Goal: Information Seeking & Learning: Learn about a topic

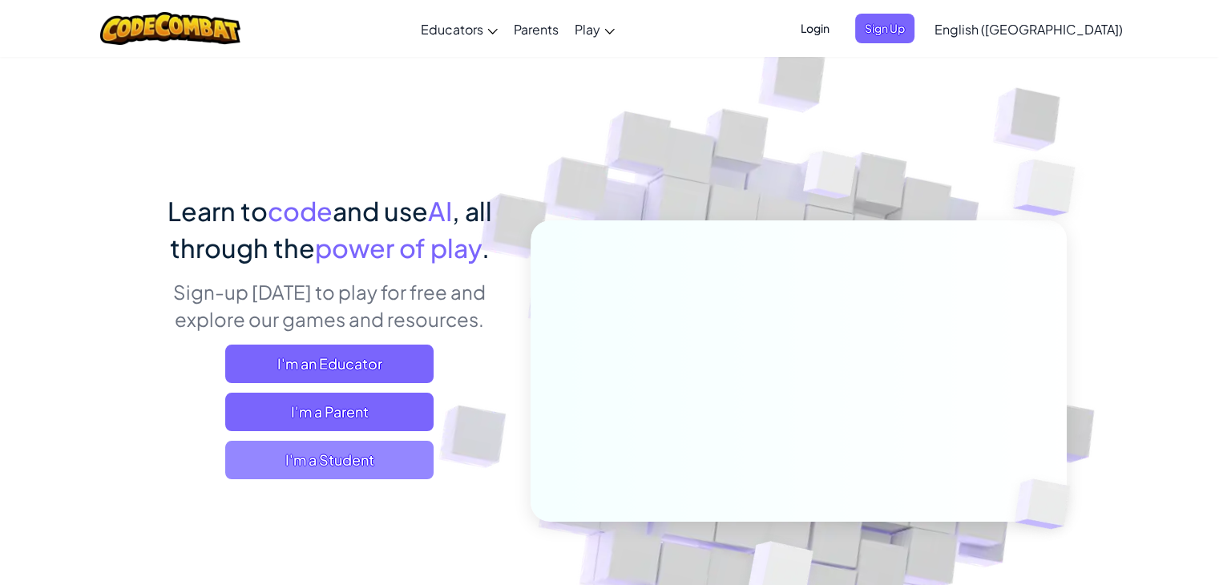
click at [306, 474] on span "I'm a Student" at bounding box center [329, 460] width 208 height 38
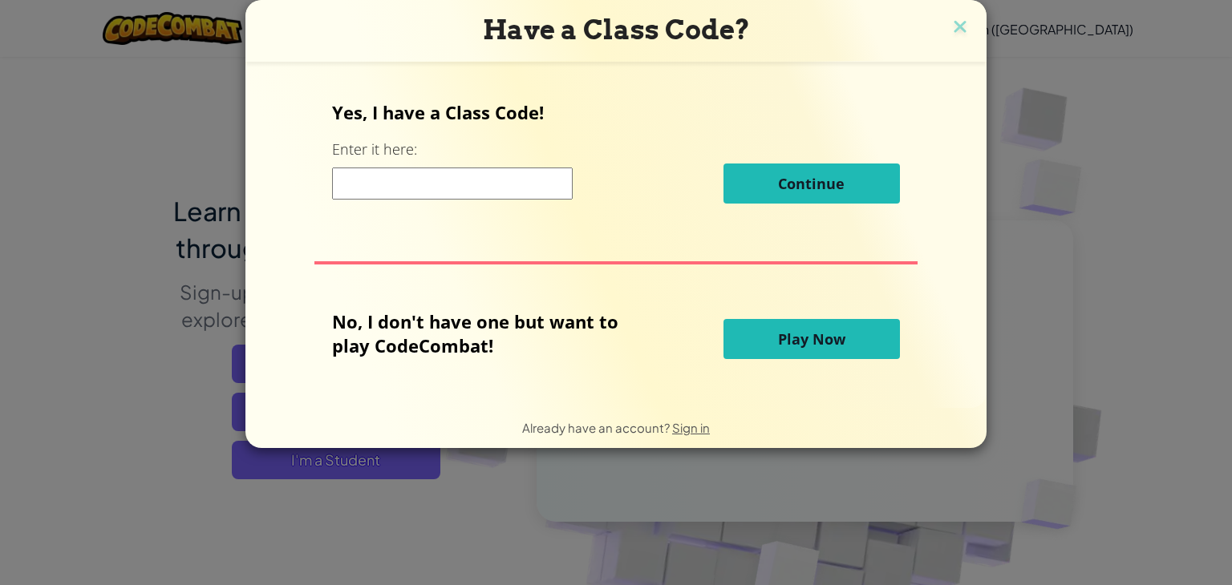
click at [490, 176] on input at bounding box center [452, 184] width 241 height 32
click at [813, 354] on button "Play Now" at bounding box center [811, 339] width 176 height 40
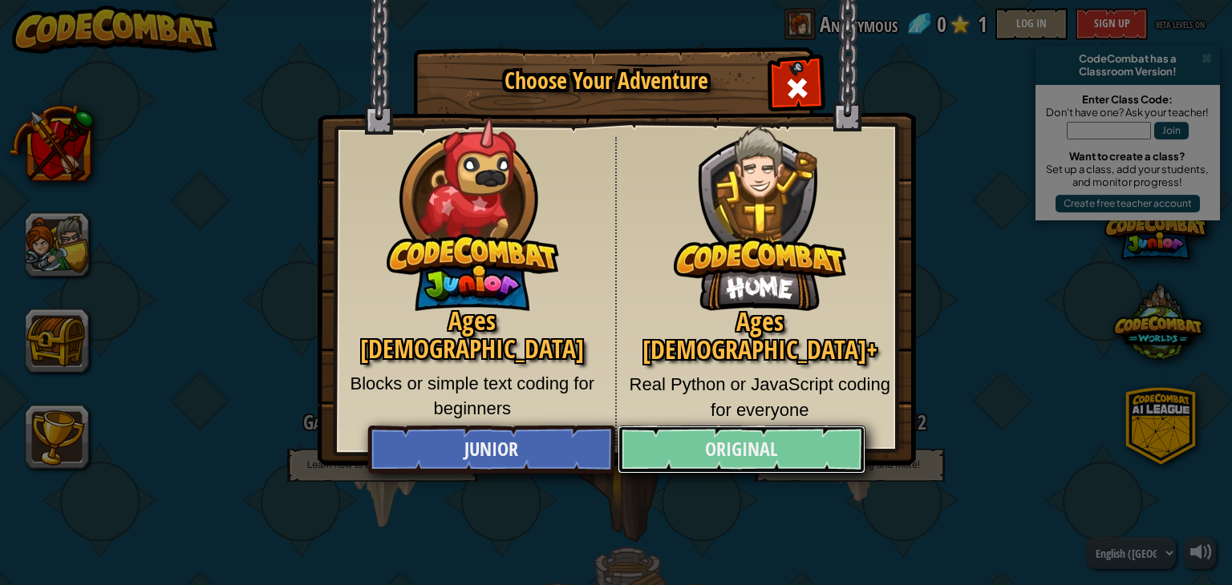
click at [657, 455] on link "Original" at bounding box center [740, 450] width 247 height 48
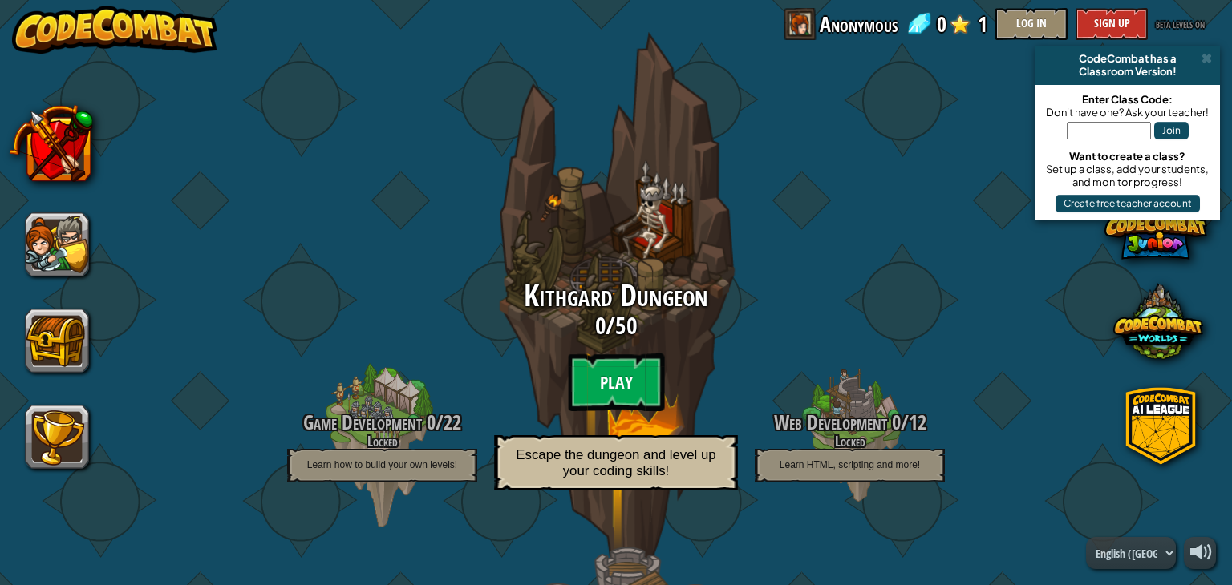
click at [603, 381] on btn "Play" at bounding box center [616, 383] width 96 height 58
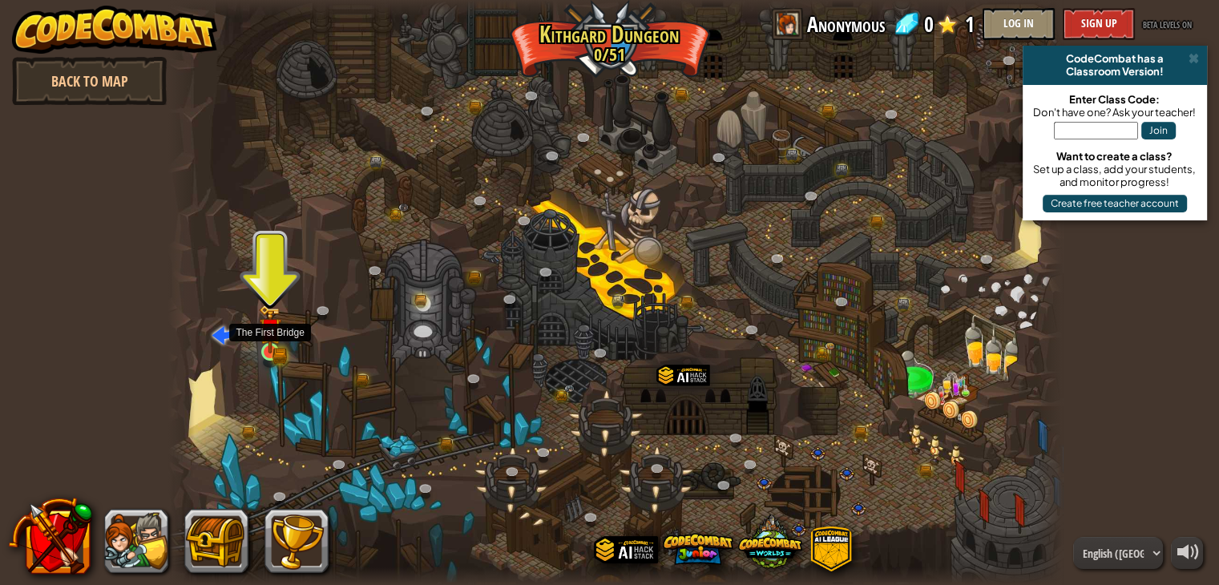
click at [264, 346] on img at bounding box center [270, 329] width 22 height 49
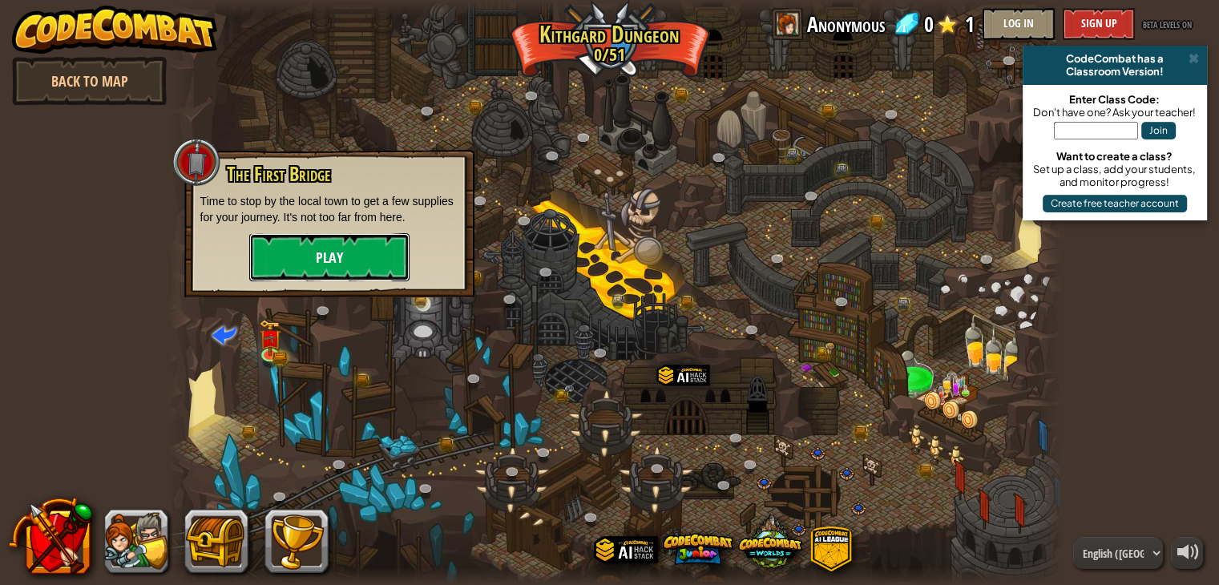
click at [382, 255] on button "Play" at bounding box center [329, 257] width 160 height 48
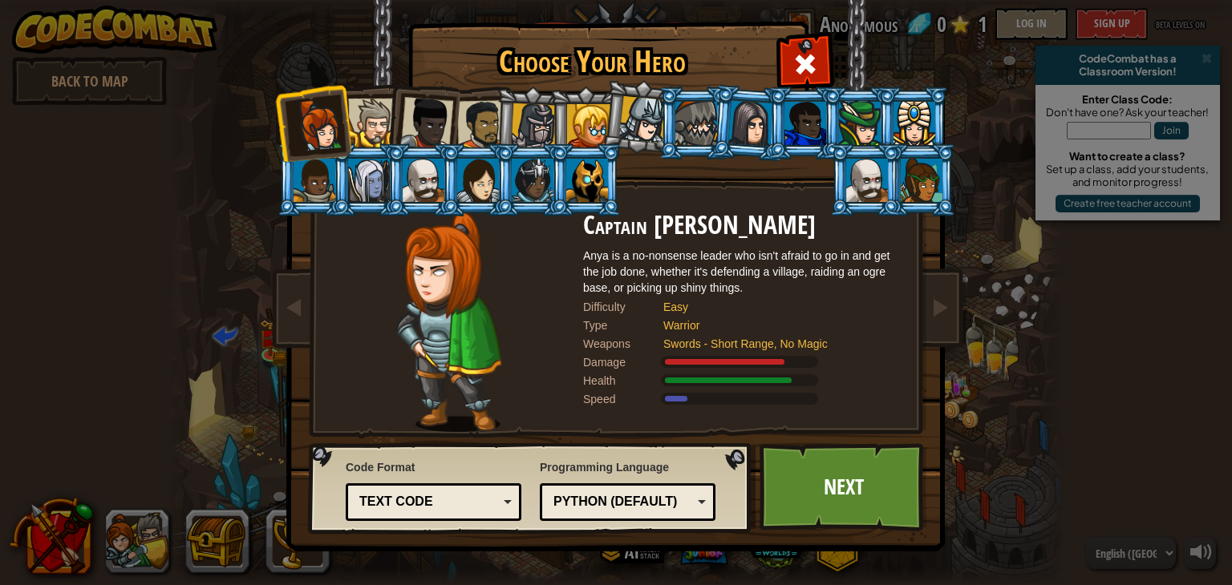
click at [477, 501] on div "Text code" at bounding box center [428, 502] width 139 height 18
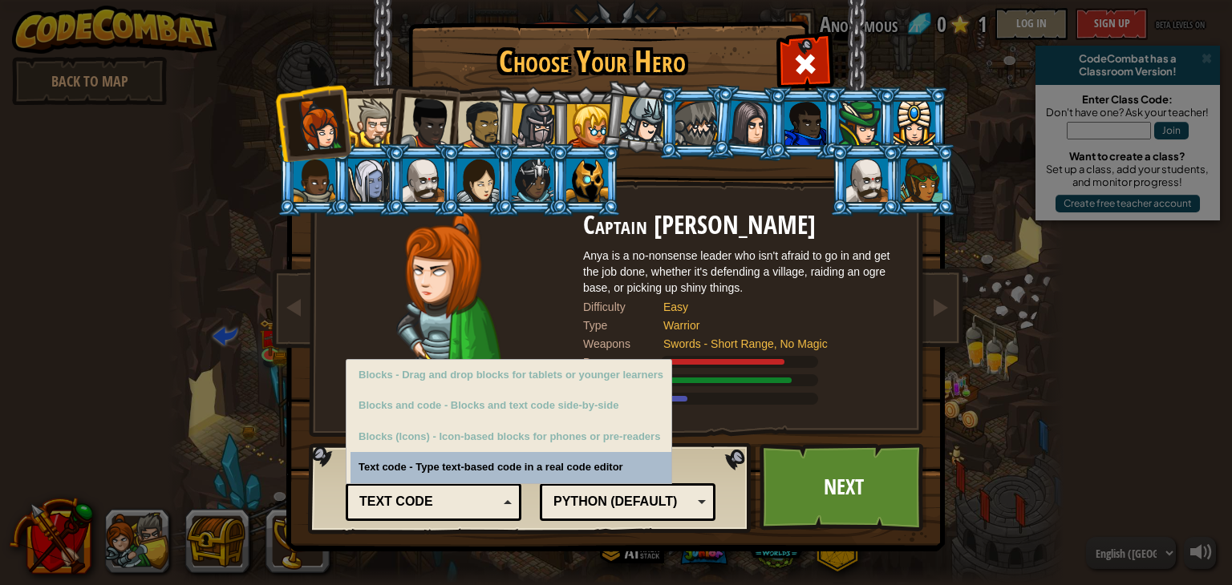
click at [477, 501] on div "Text code" at bounding box center [428, 502] width 139 height 18
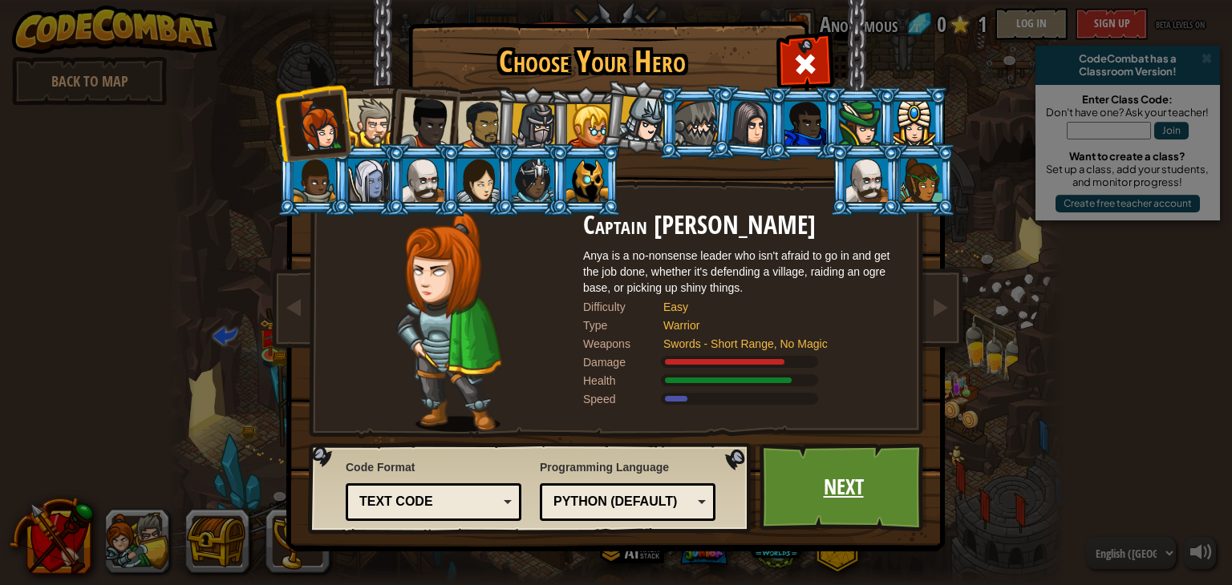
click at [829, 475] on link "Next" at bounding box center [843, 487] width 168 height 88
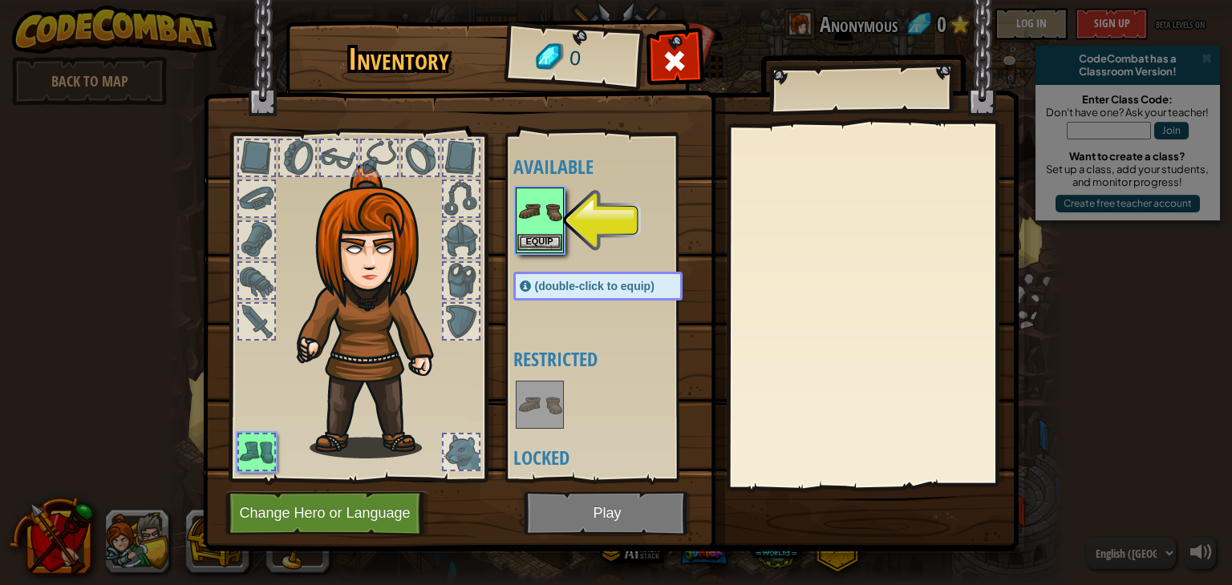
click at [557, 216] on img at bounding box center [539, 211] width 45 height 45
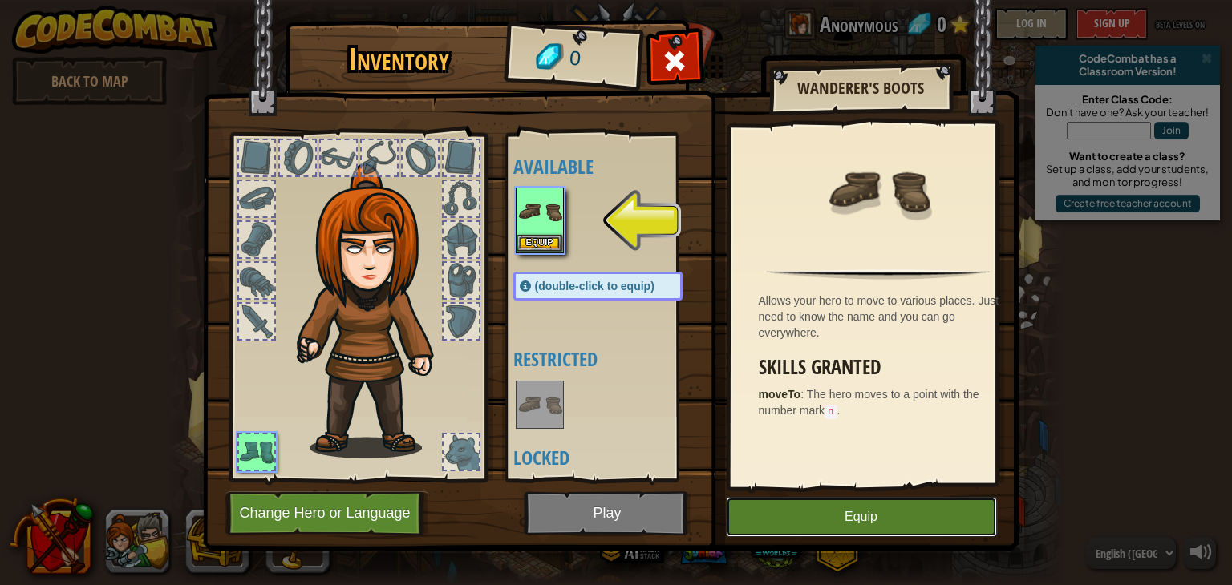
click at [795, 501] on button "Equip" at bounding box center [861, 517] width 271 height 40
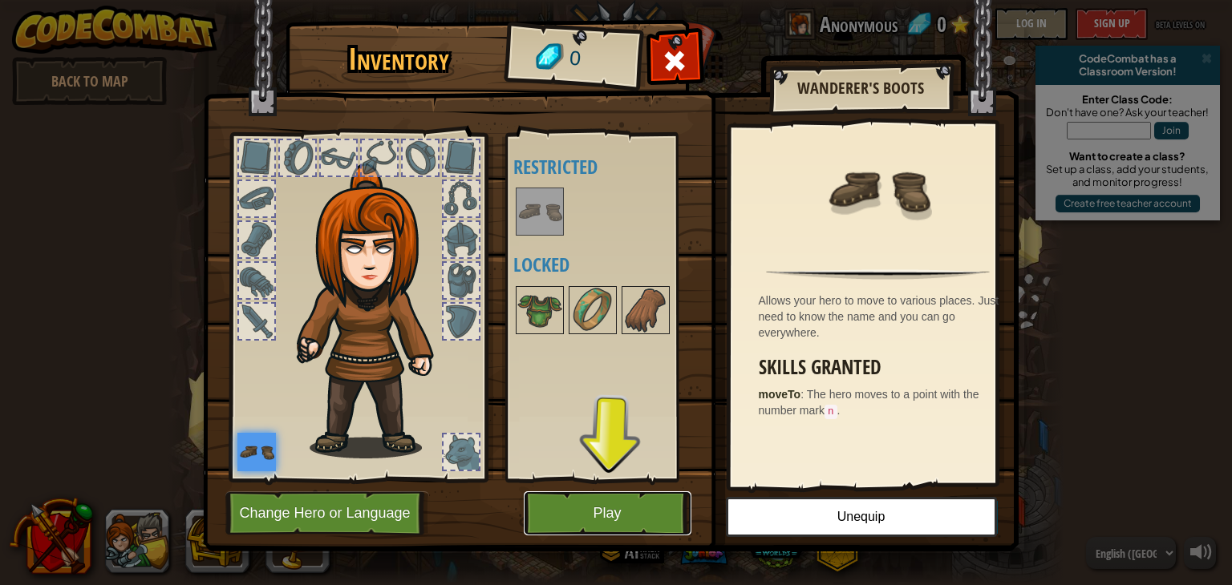
click at [632, 520] on button "Play" at bounding box center [608, 513] width 168 height 44
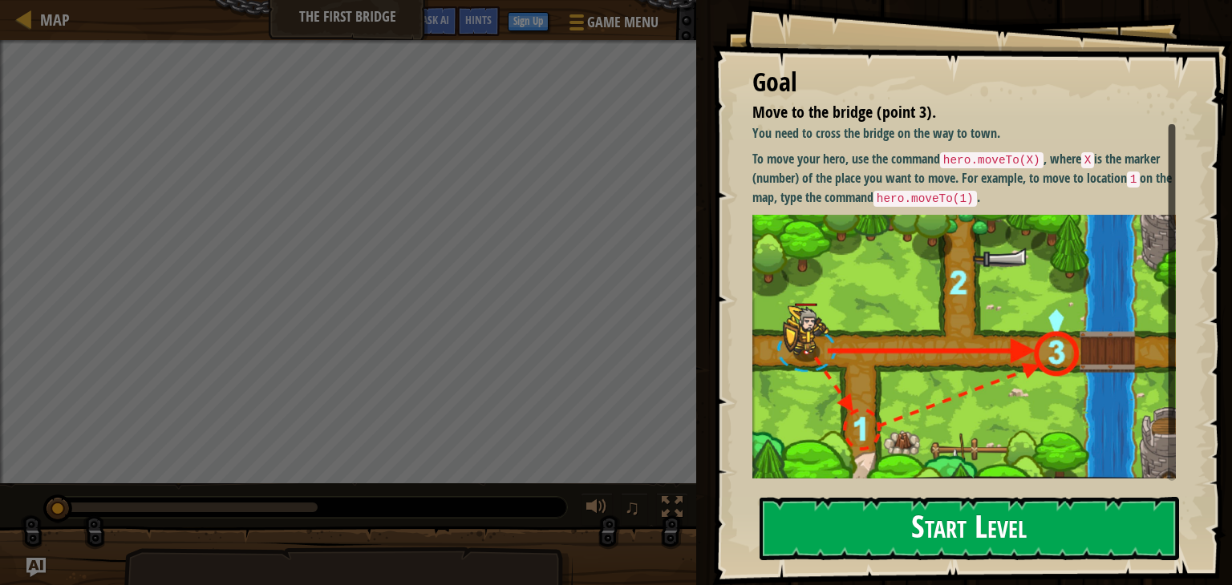
click at [810, 277] on img at bounding box center [969, 347] width 435 height 264
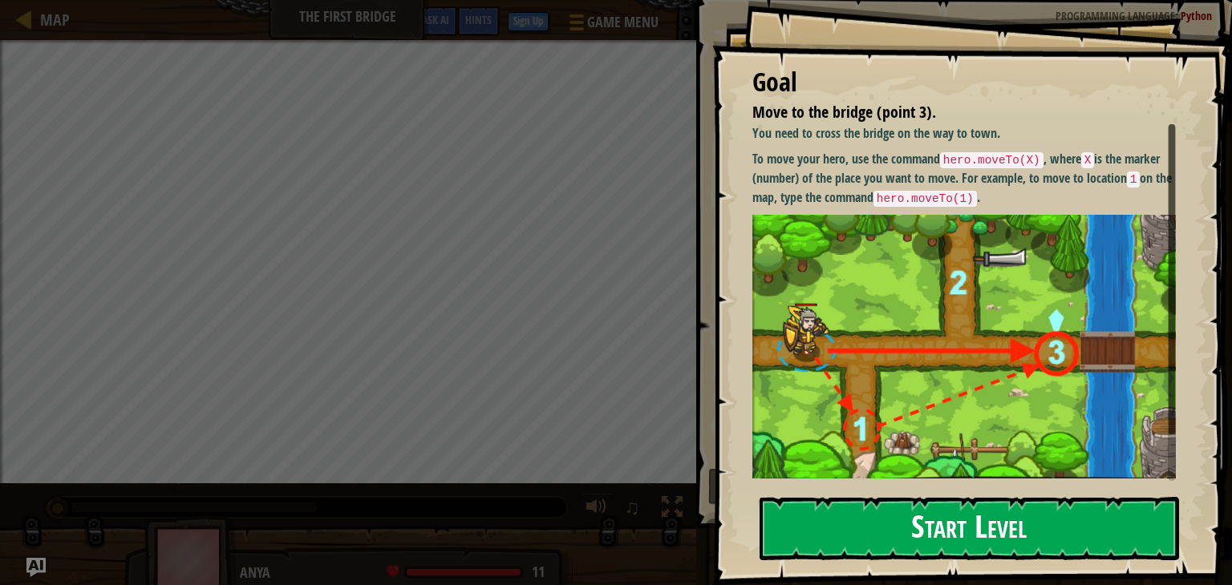
click at [829, 508] on button "Start Level" at bounding box center [968, 528] width 419 height 63
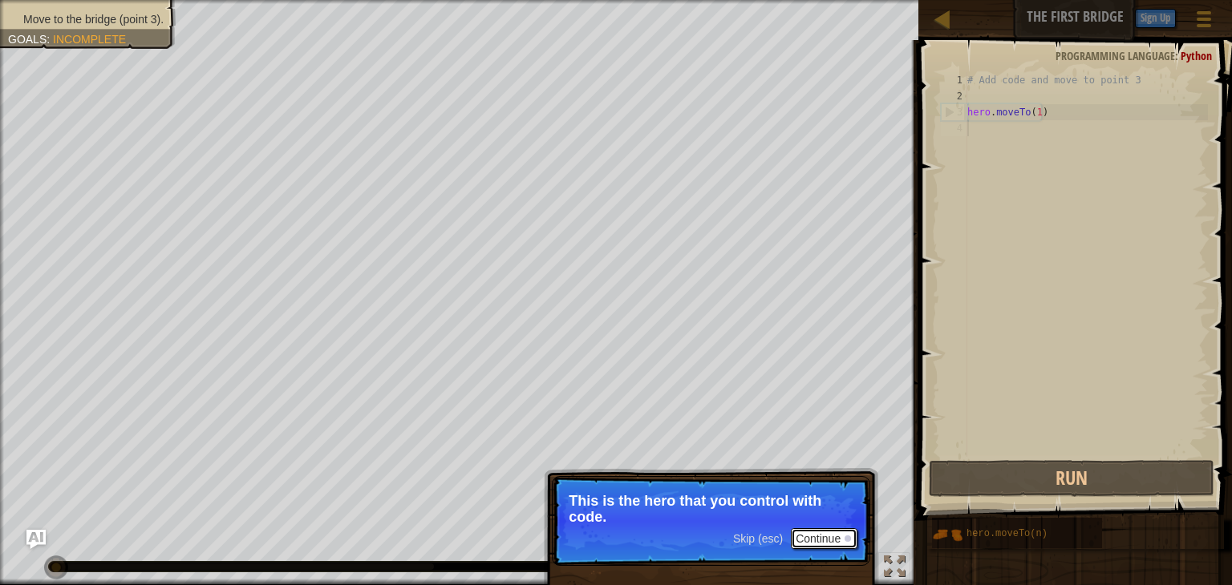
click at [818, 534] on button "Continue" at bounding box center [824, 538] width 67 height 21
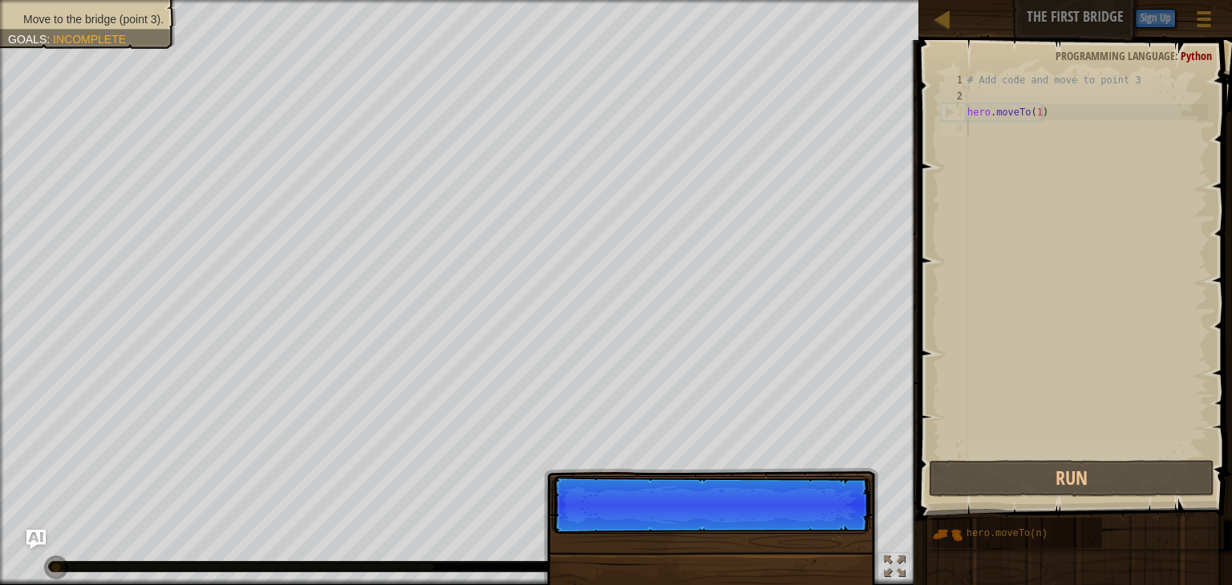
scroll to position [7, 0]
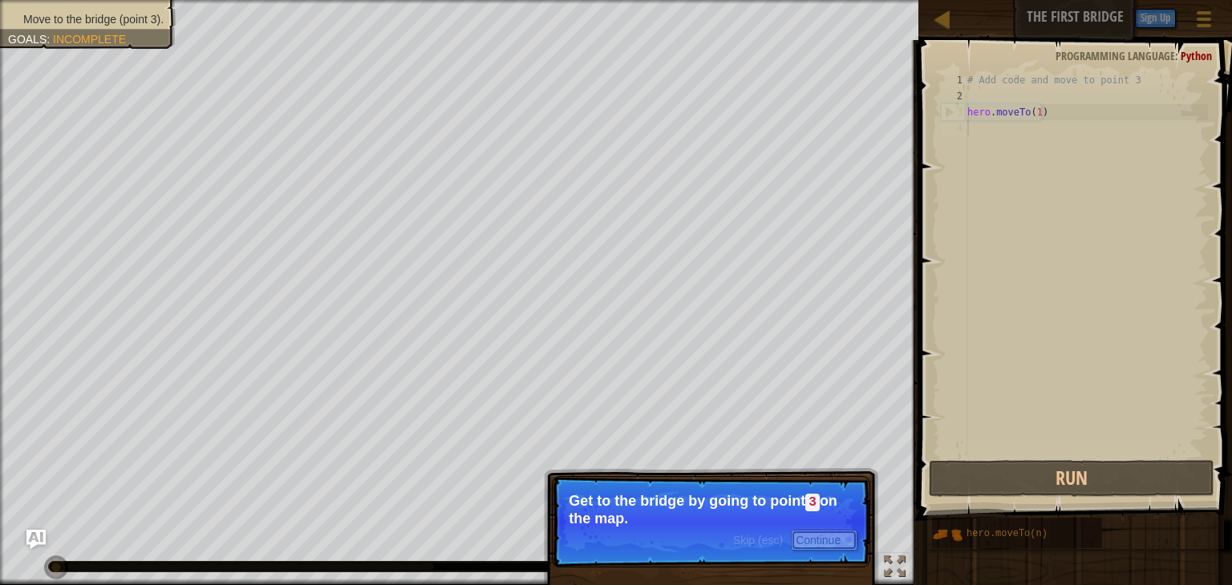
click at [818, 534] on button "Continue" at bounding box center [824, 540] width 67 height 21
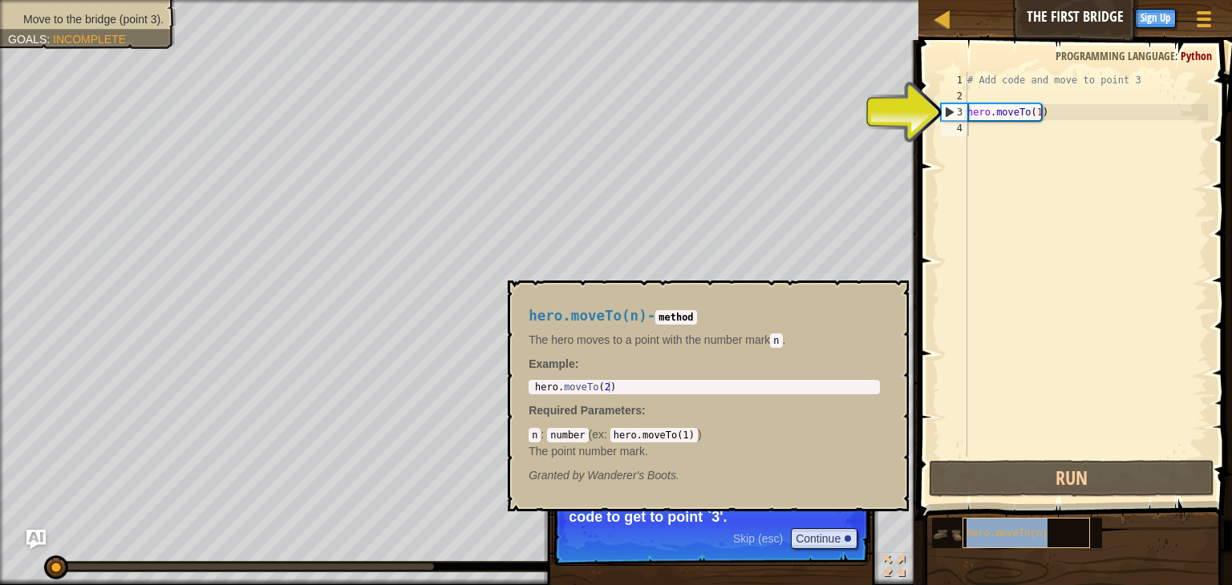
click at [988, 524] on div "hero.moveTo(n)" at bounding box center [1025, 533] width 127 height 30
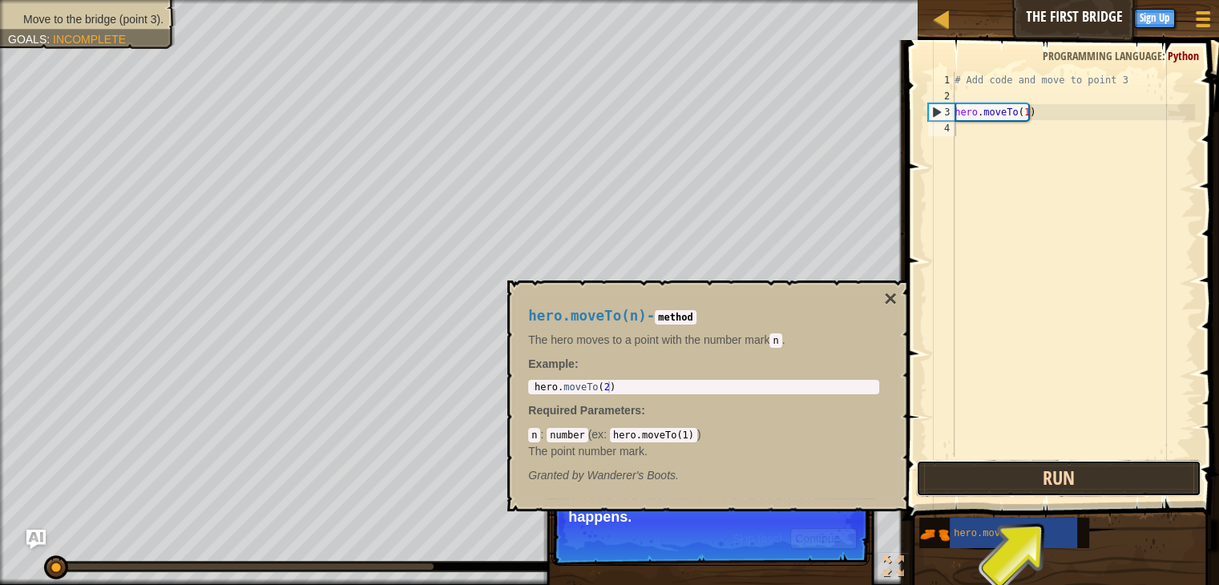
click at [1065, 489] on button "Run" at bounding box center [1058, 478] width 285 height 37
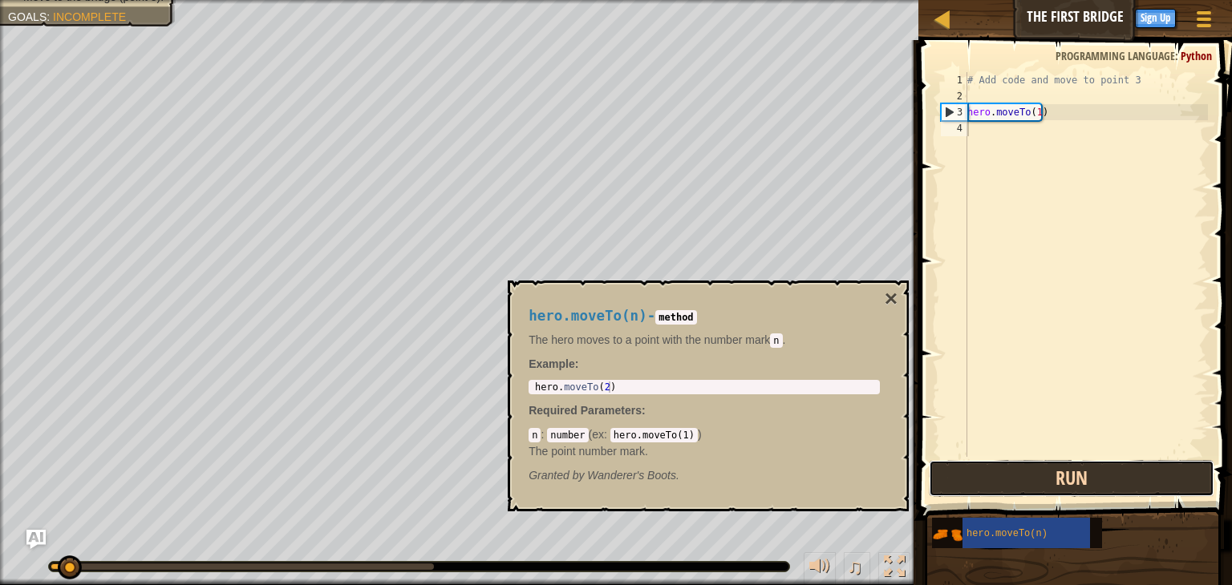
click at [1065, 489] on button "Run" at bounding box center [1070, 478] width 285 height 37
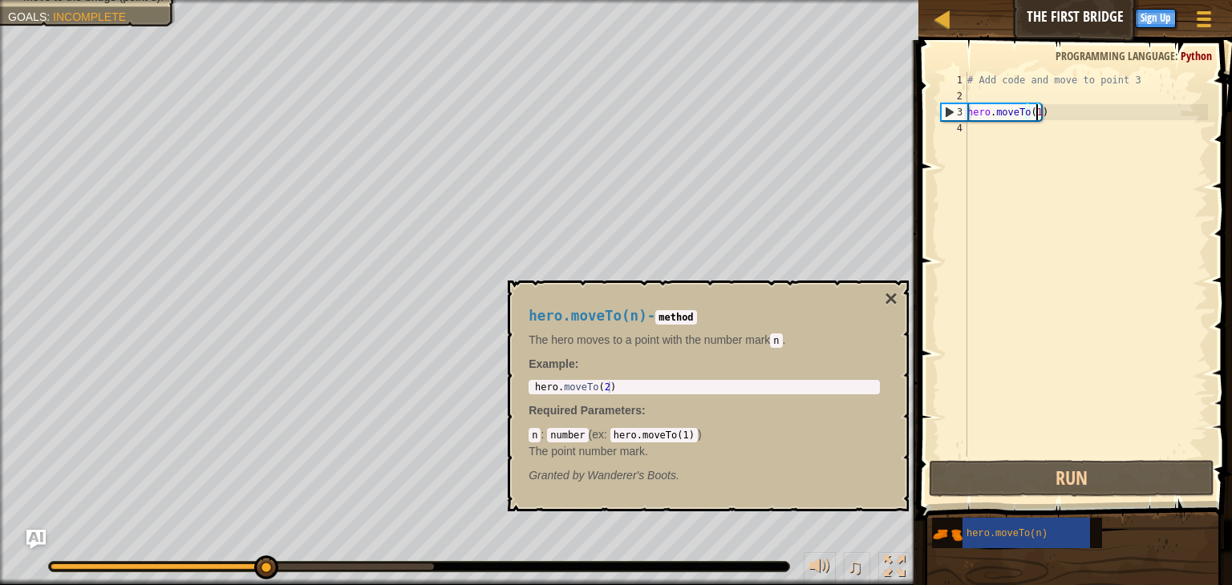
click at [1035, 111] on div "# Add code and move to point 3 hero . moveTo ( 1 )" at bounding box center [1086, 280] width 244 height 417
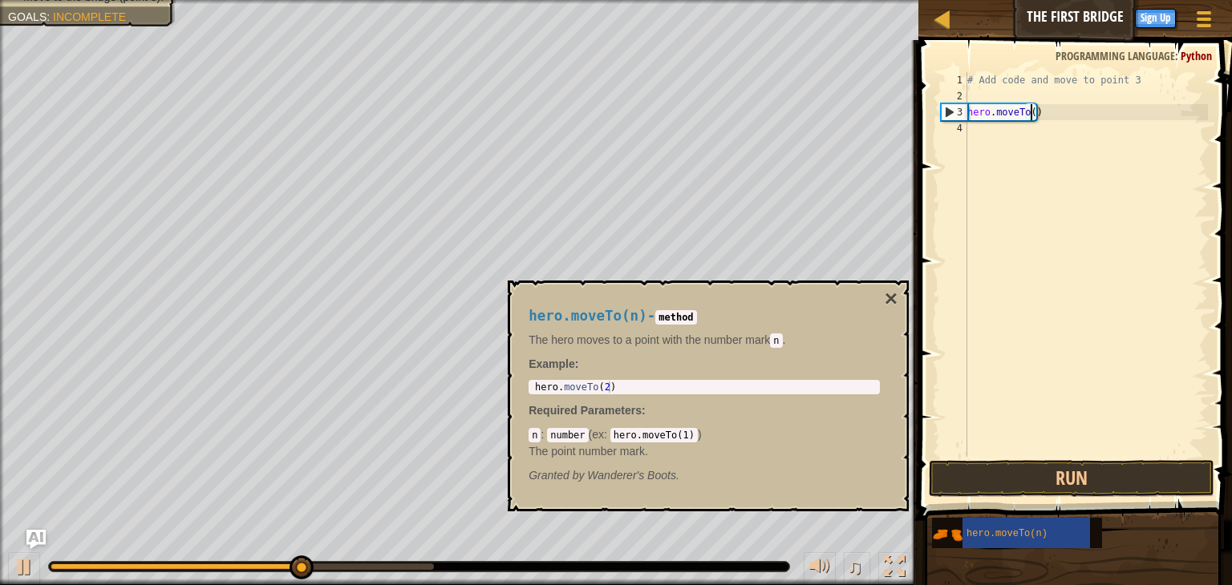
scroll to position [7, 5]
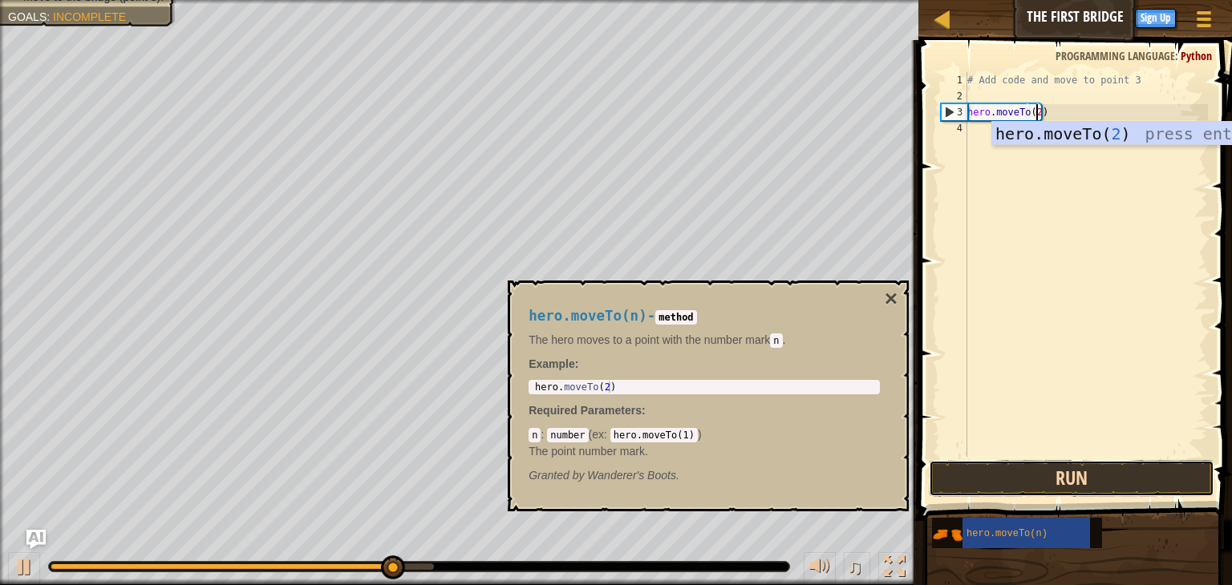
click at [1026, 466] on button "Run" at bounding box center [1070, 478] width 285 height 37
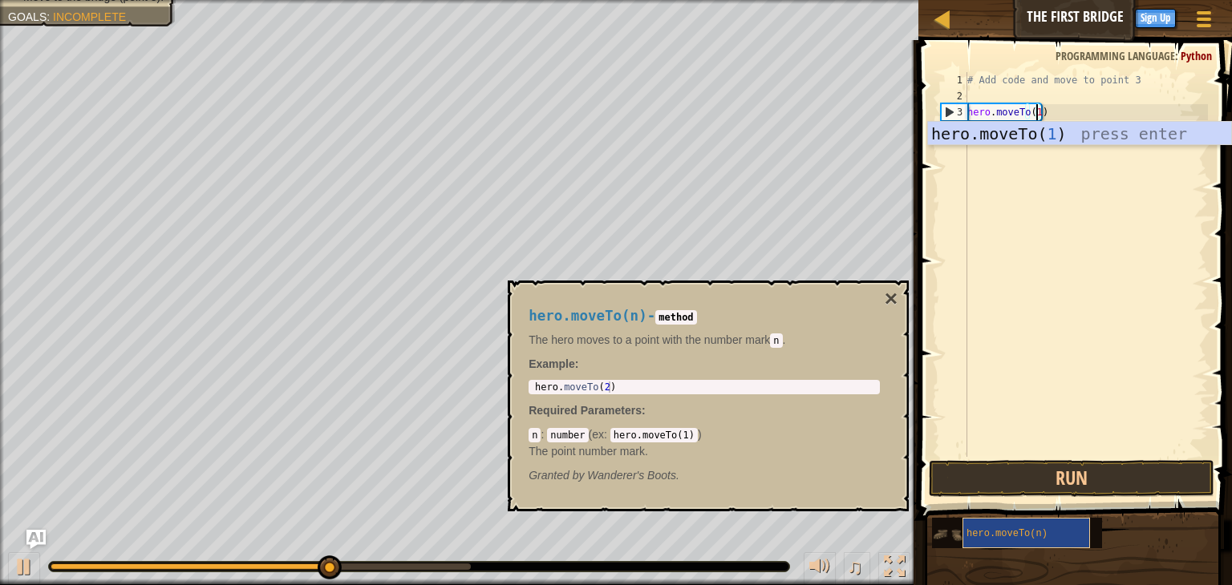
type textarea "hero.moveTo(1)"
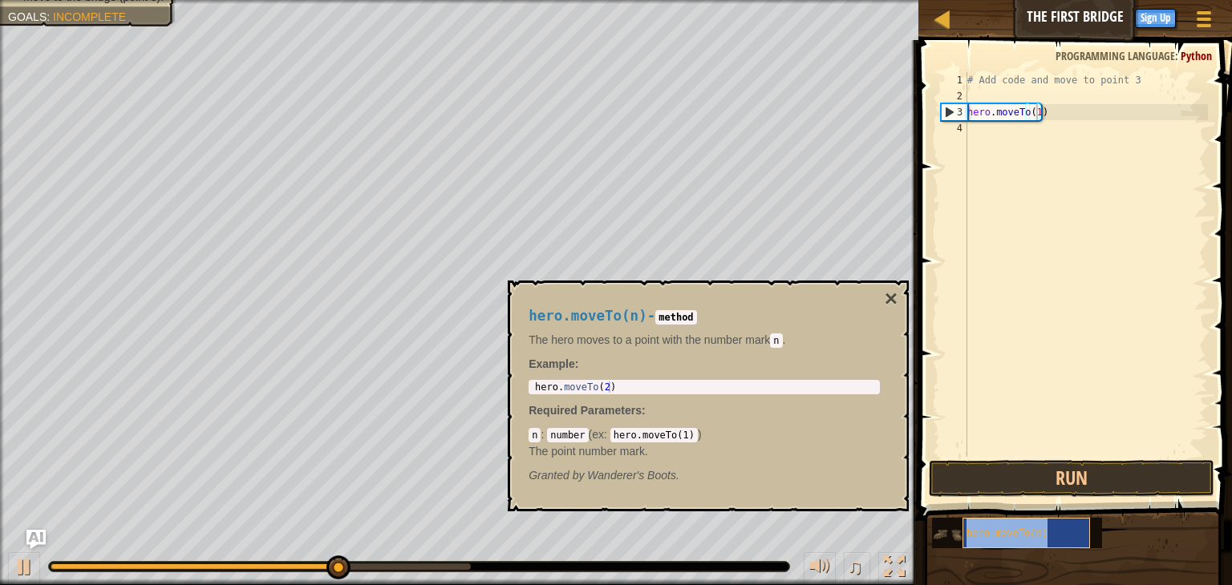
click at [1037, 528] on span "hero.moveTo(n)" at bounding box center [1006, 533] width 81 height 11
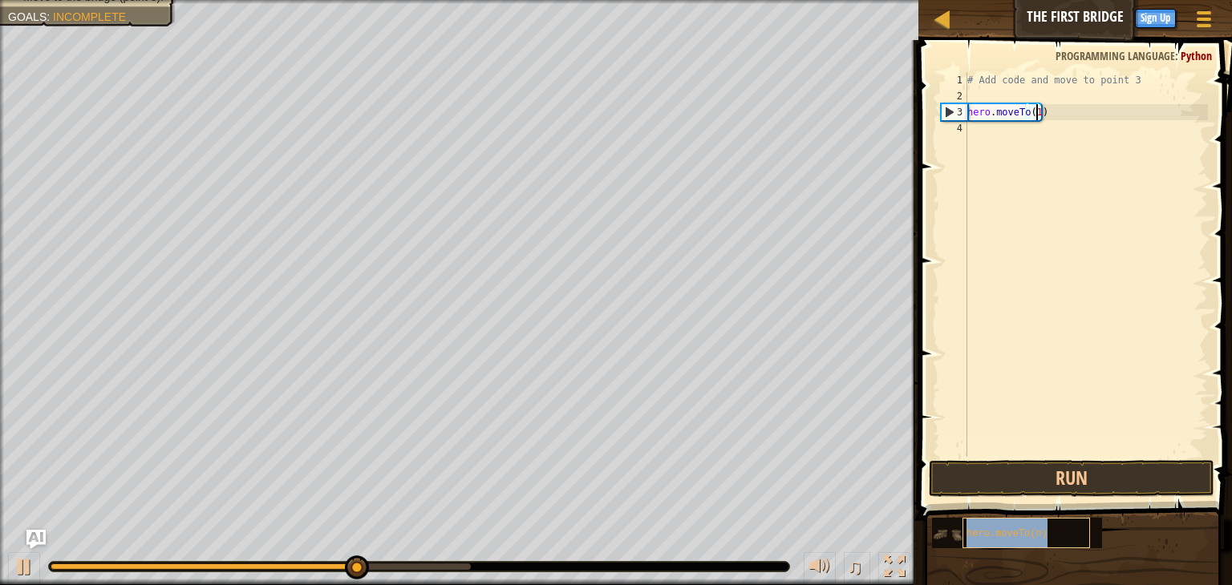
click at [1037, 528] on span "hero.moveTo(n)" at bounding box center [1006, 533] width 81 height 11
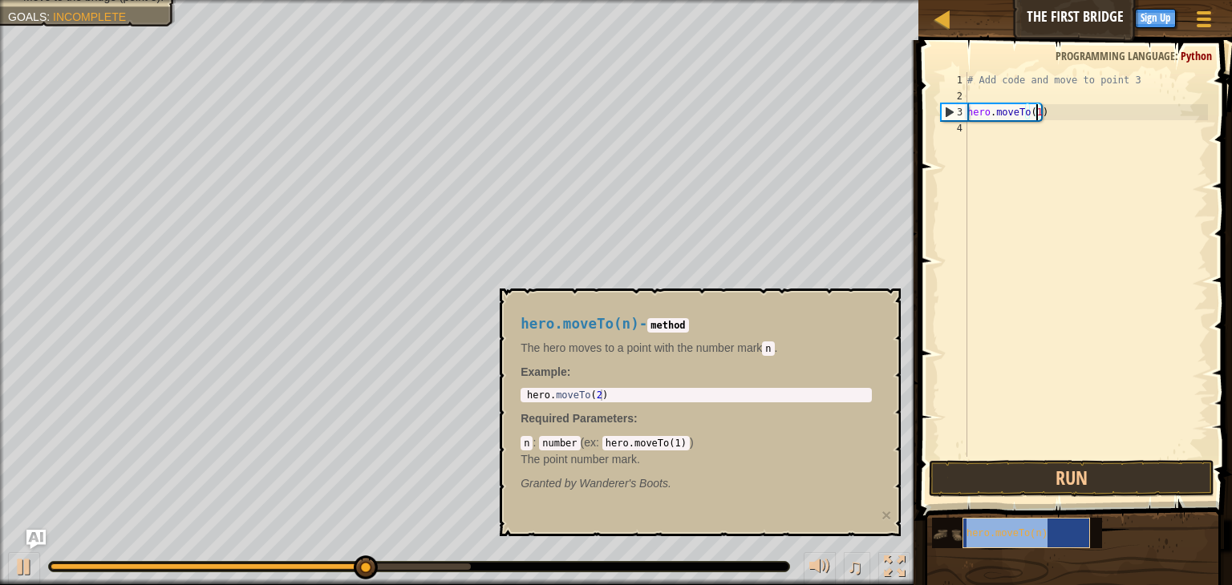
click at [1037, 528] on span "hero.moveTo(n)" at bounding box center [1006, 533] width 81 height 11
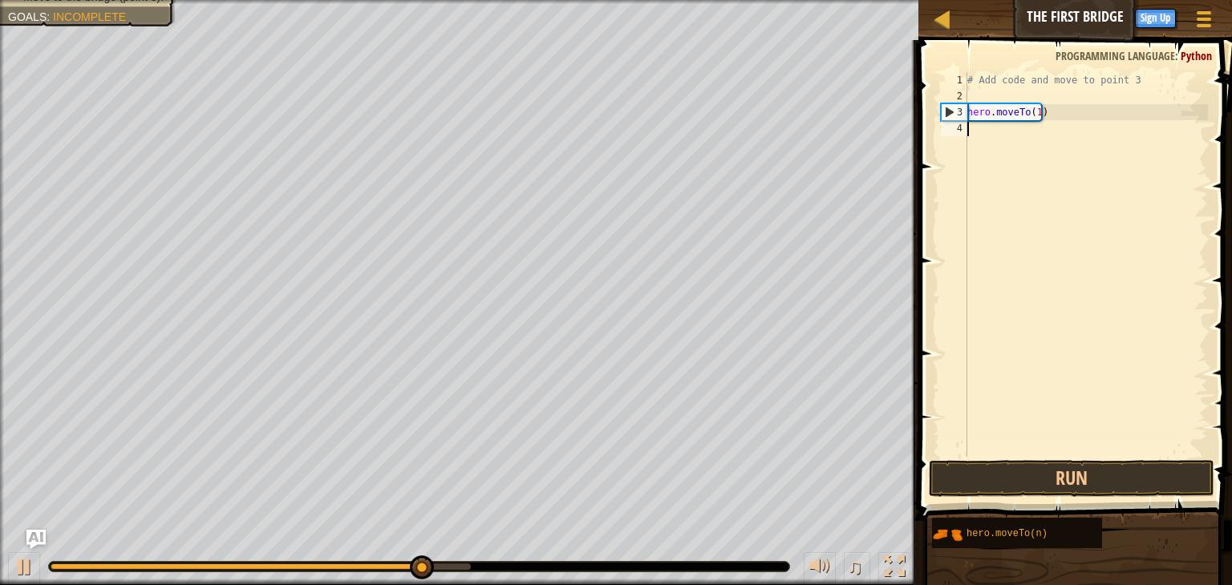
click at [989, 133] on div "# Add code and move to point 3 hero . moveTo ( 1 )" at bounding box center [1086, 280] width 244 height 417
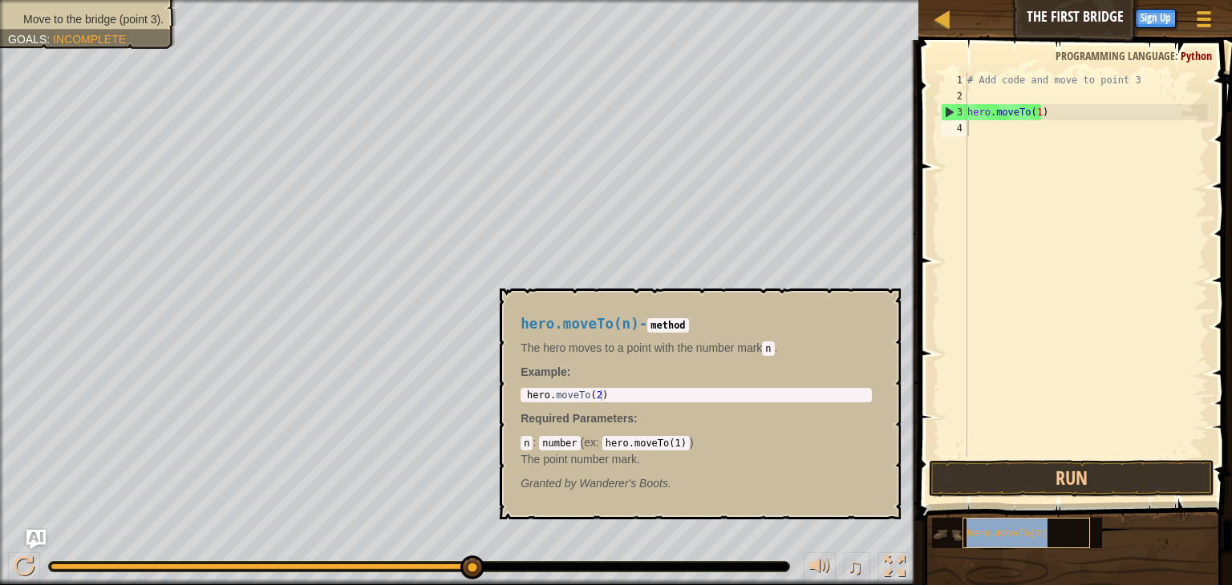
click at [1039, 530] on span "hero.moveTo(n)" at bounding box center [1006, 533] width 81 height 11
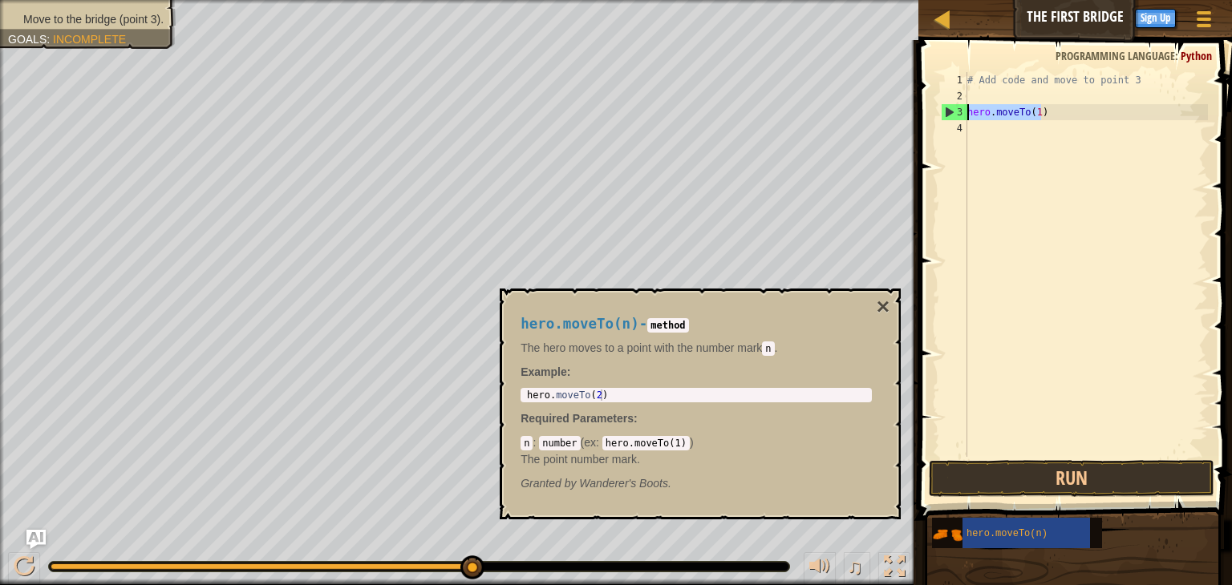
drag, startPoint x: 1046, startPoint y: 111, endPoint x: 962, endPoint y: 117, distance: 83.6
click at [962, 117] on div "1 2 3 4 # Add code and move to point 3 hero . moveTo ( 1 ) הההההההההההההההההההה…" at bounding box center [1072, 264] width 270 height 385
type textarea "hero.moveTo(1)"
click at [988, 131] on div "# Add code and move to point 3 hero . moveTo ( 1 )" at bounding box center [1086, 280] width 244 height 417
paste textarea "hero.moveTo(1)"
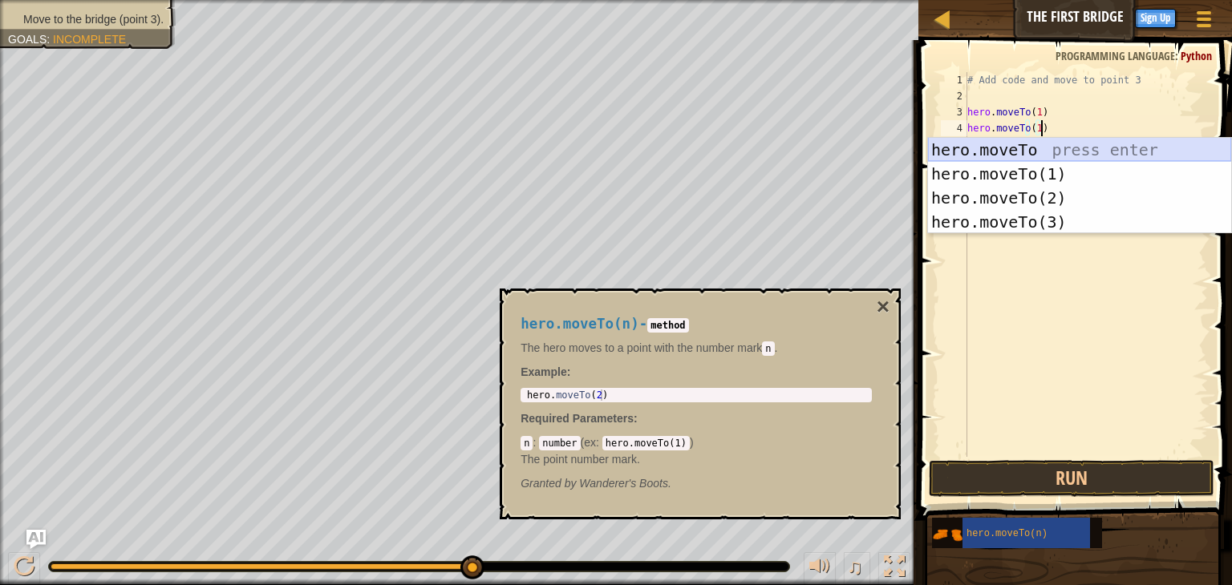
click at [1010, 148] on div "hero.moveTo press enter hero.moveTo(1) press enter hero.moveTo(2) press enter h…" at bounding box center [1079, 210] width 303 height 144
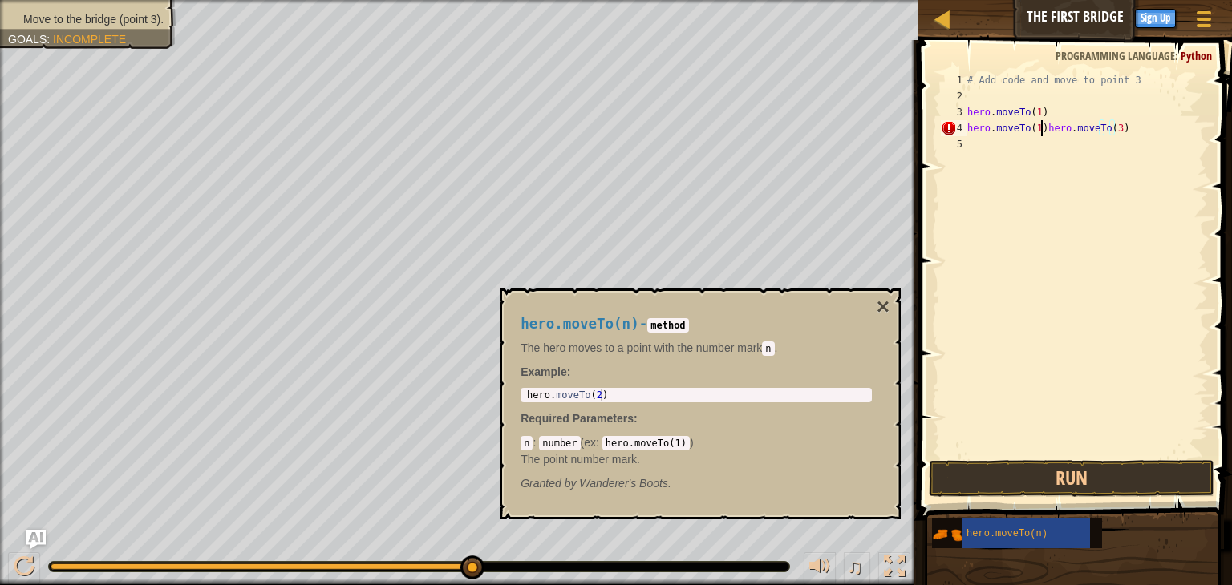
click at [1040, 130] on div "# Add code and move to point 3 hero . moveTo ( 1 ) hero . moveTo ( 1 ) hero . m…" at bounding box center [1086, 280] width 244 height 417
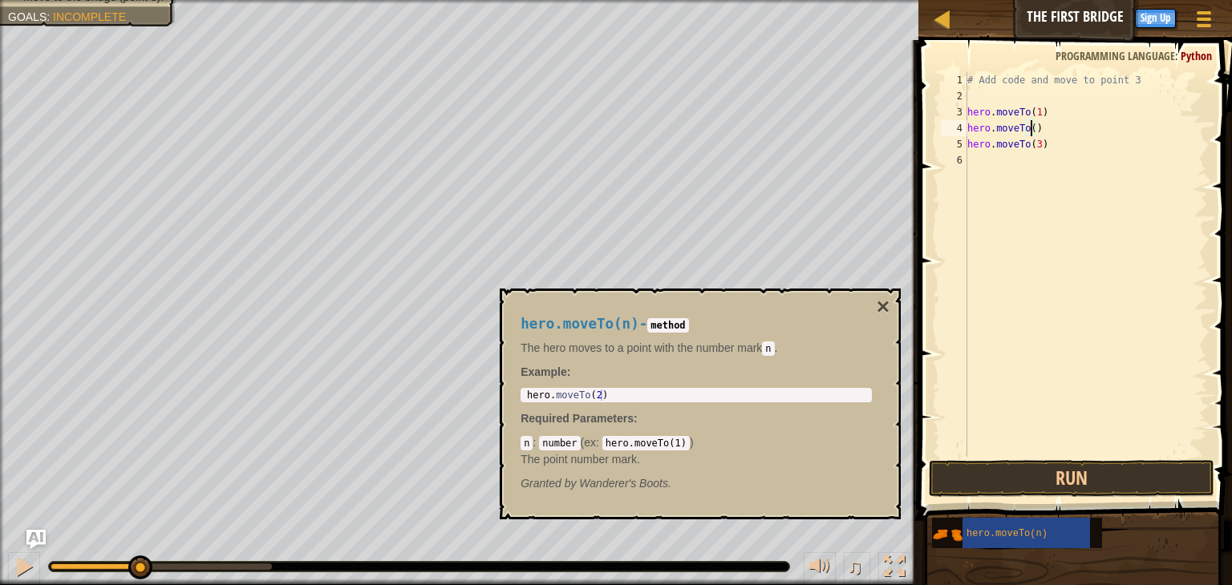
scroll to position [7, 5]
type textarea "hero.moveTo(2)"
click at [1054, 467] on button "Run" at bounding box center [1070, 478] width 285 height 37
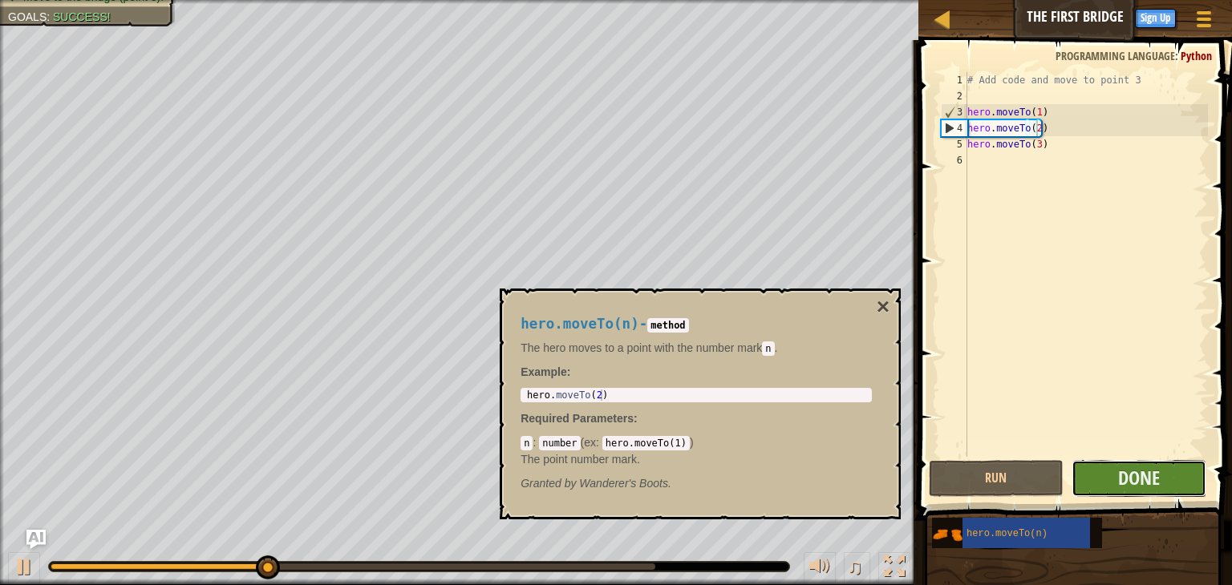
click at [1106, 472] on button "Done" at bounding box center [1138, 478] width 135 height 37
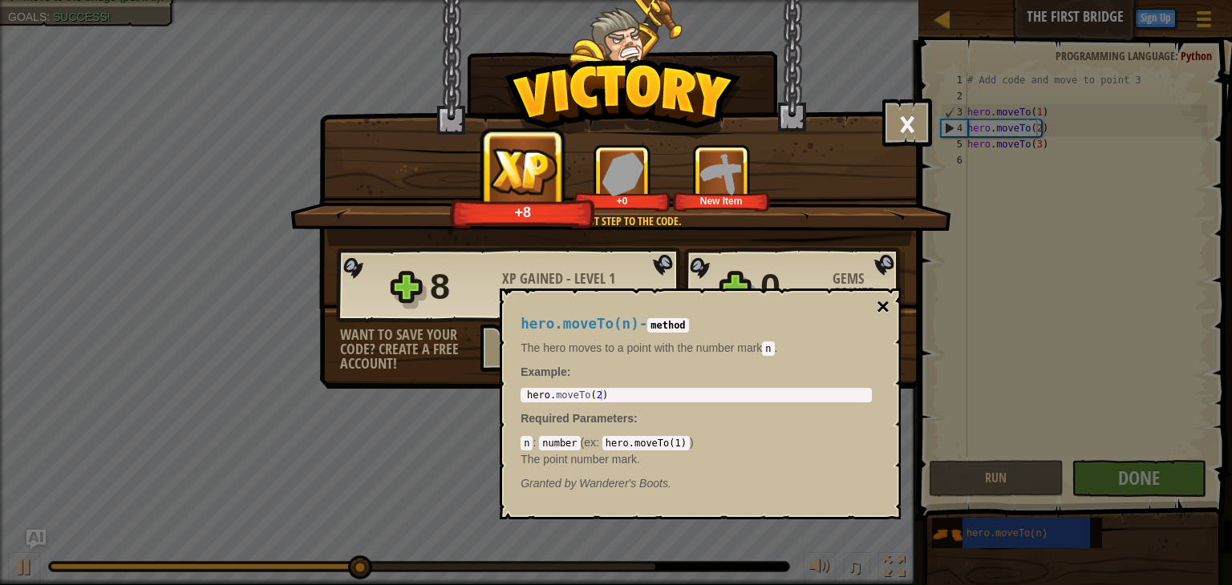
click at [878, 305] on button "×" at bounding box center [882, 307] width 13 height 22
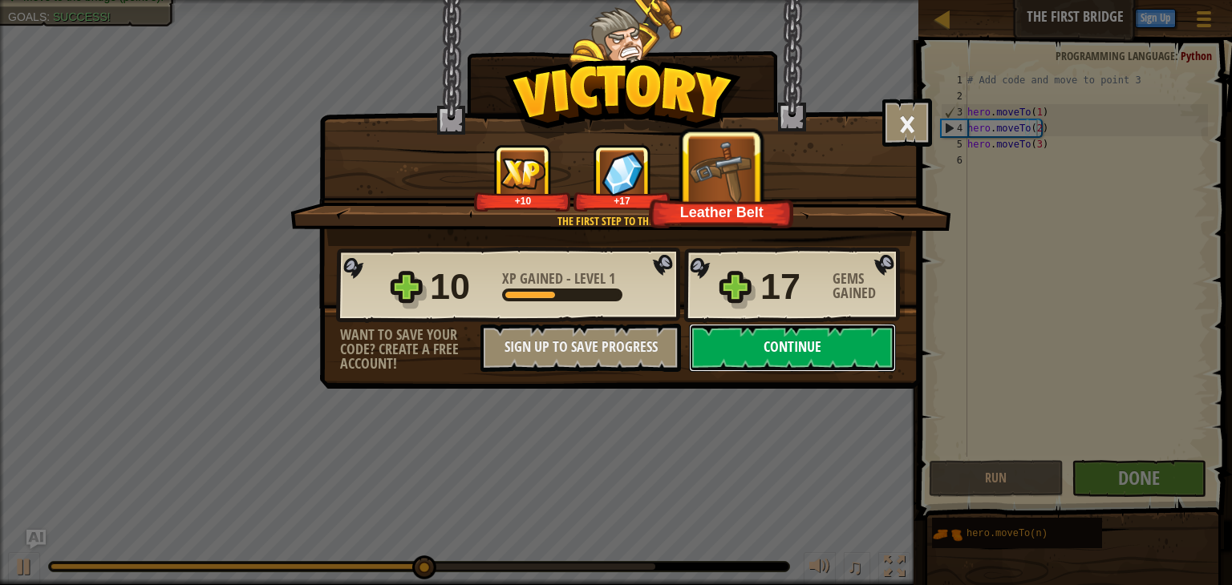
click at [818, 353] on button "Continue" at bounding box center [792, 348] width 207 height 48
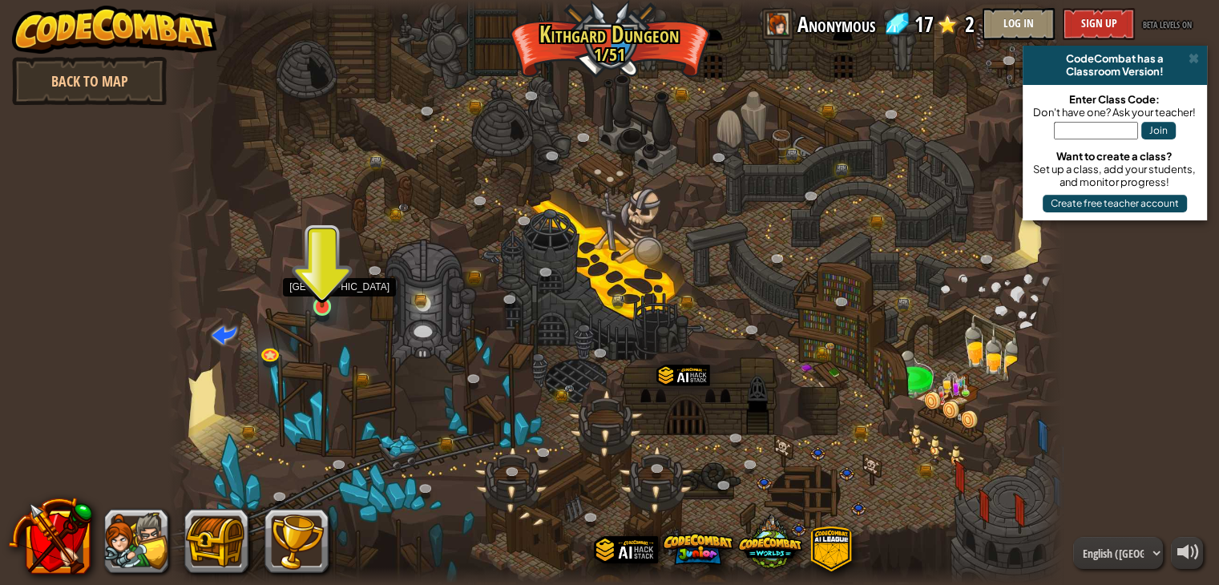
click at [313, 293] on img at bounding box center [322, 282] width 22 height 51
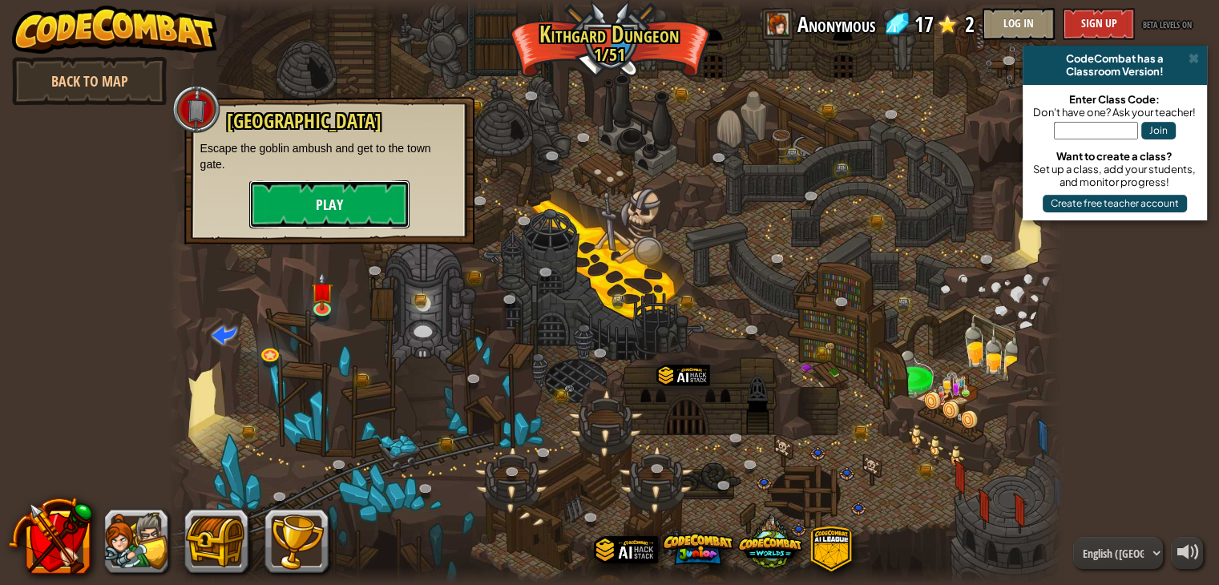
click at [383, 205] on button "Play" at bounding box center [329, 204] width 160 height 48
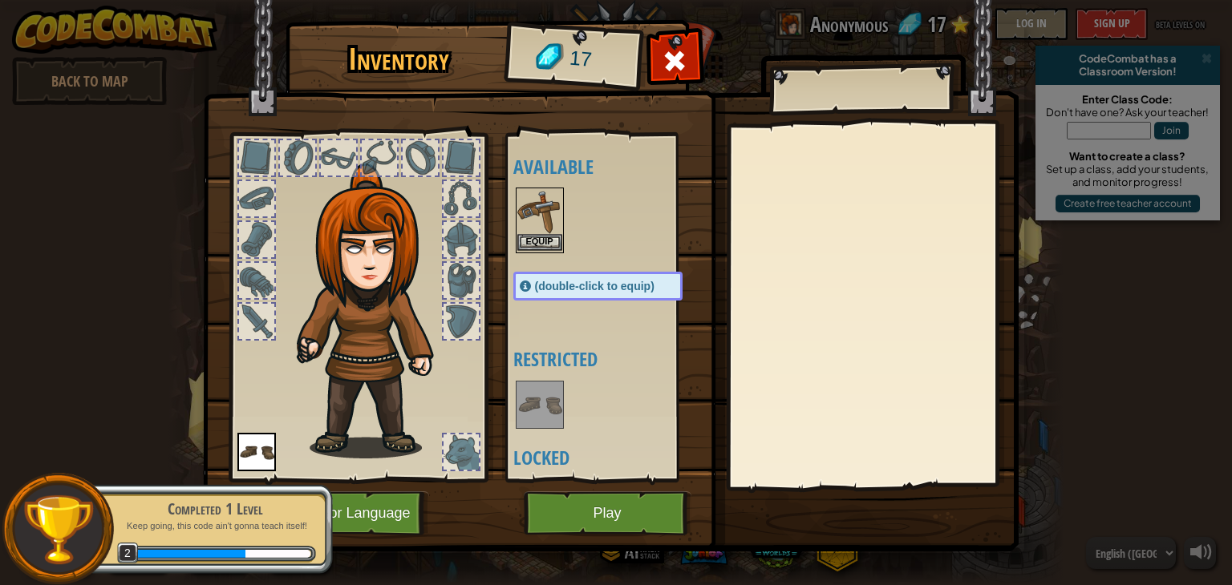
click at [555, 227] on img at bounding box center [539, 211] width 45 height 45
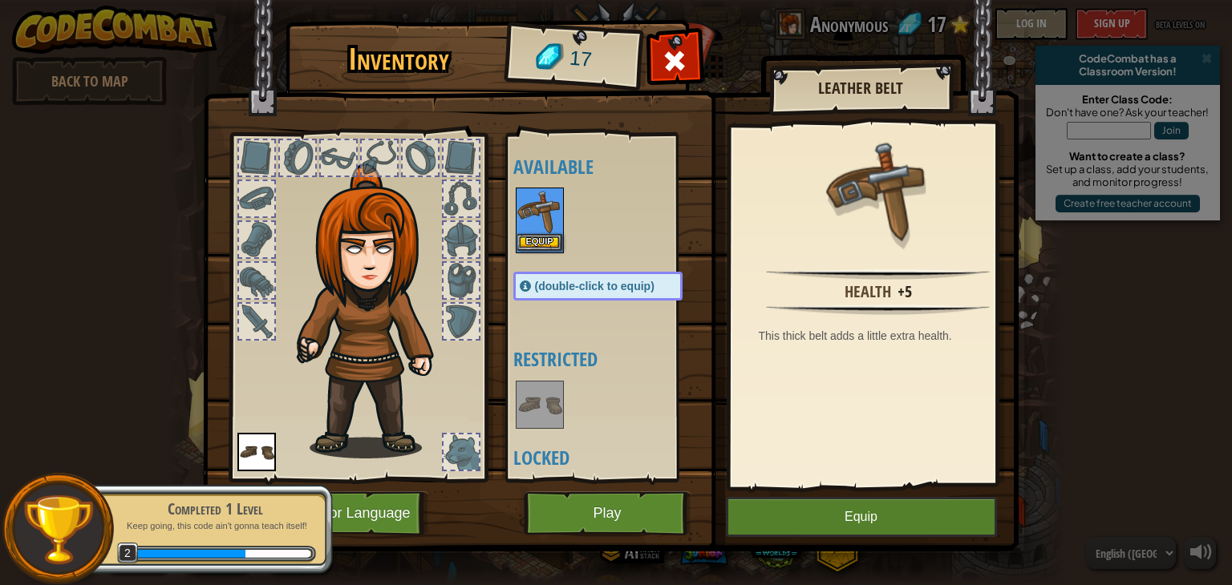
click at [555, 227] on img at bounding box center [539, 211] width 45 height 45
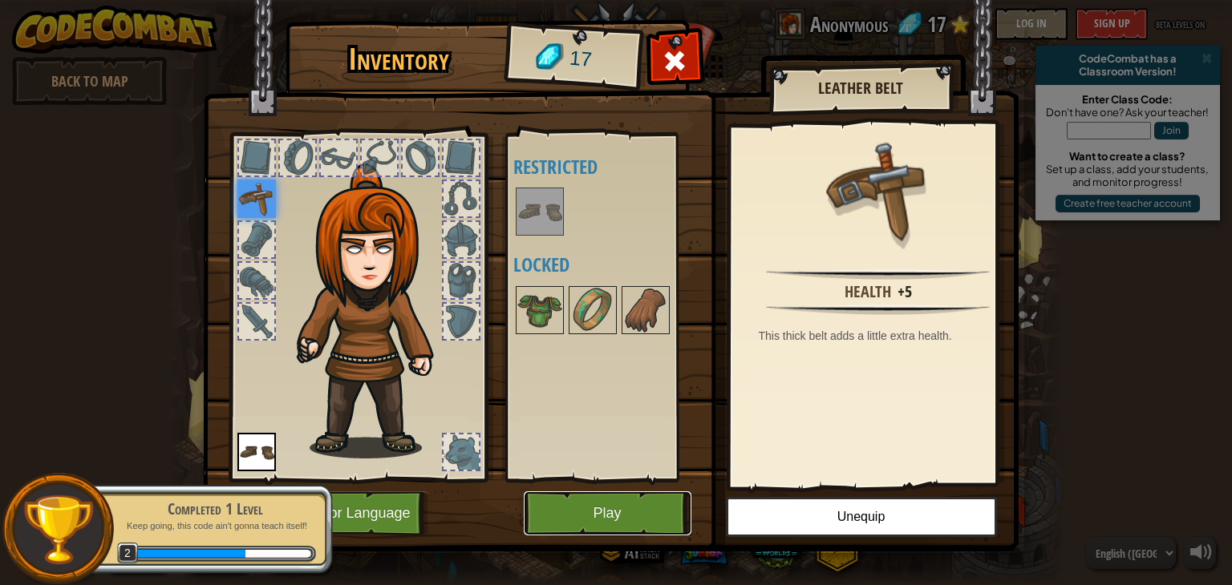
click at [625, 510] on button "Play" at bounding box center [608, 513] width 168 height 44
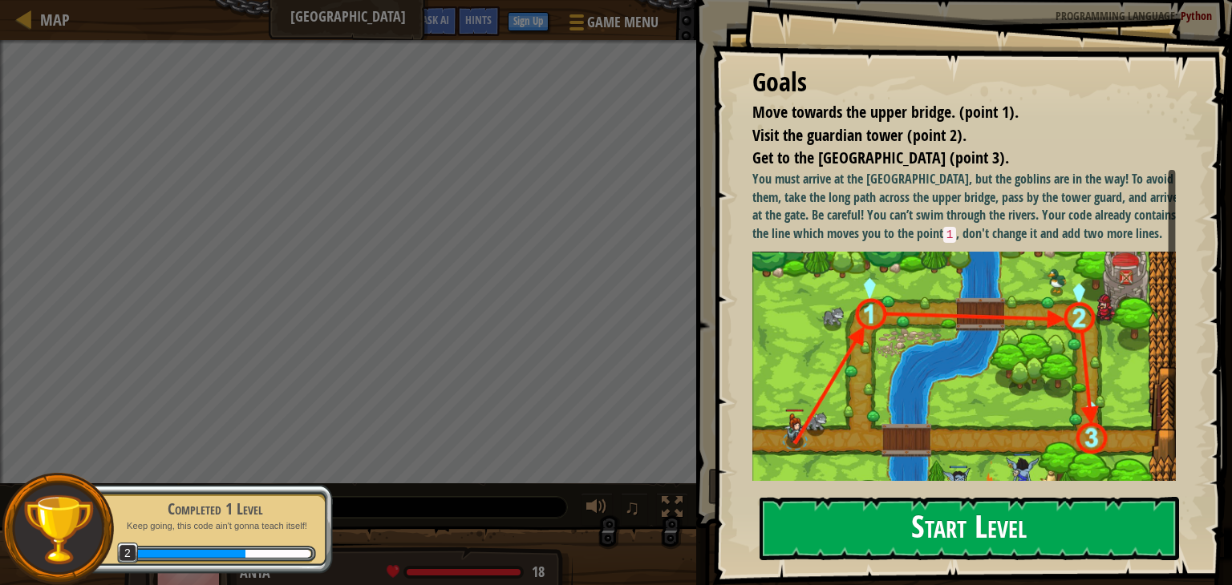
click at [904, 528] on button "Start Level" at bounding box center [968, 528] width 419 height 63
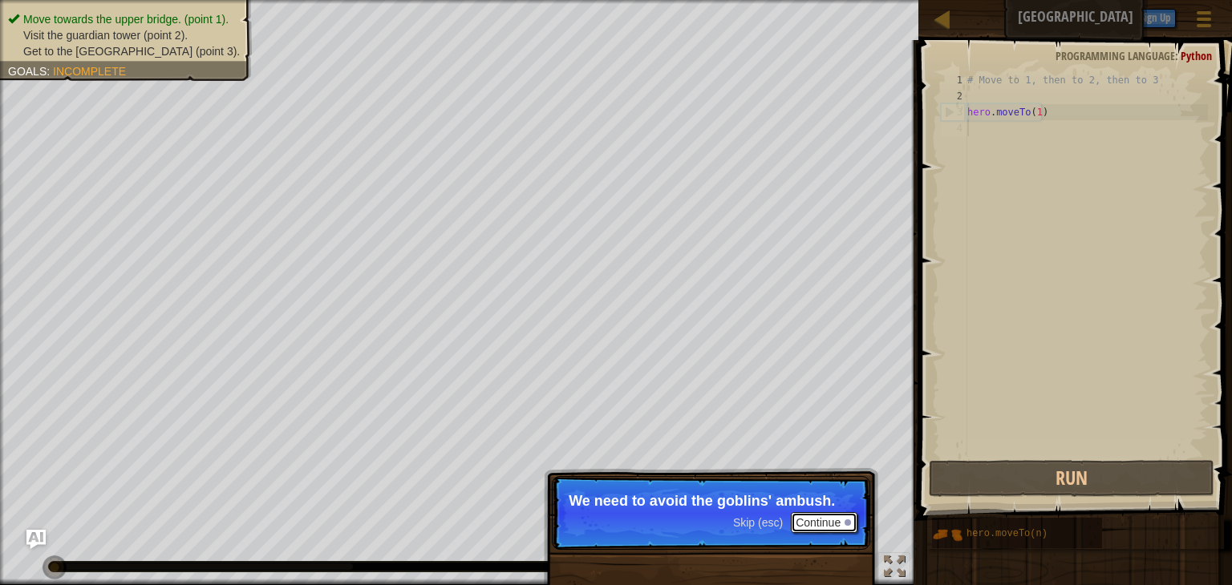
click at [802, 525] on button "Continue" at bounding box center [824, 522] width 67 height 21
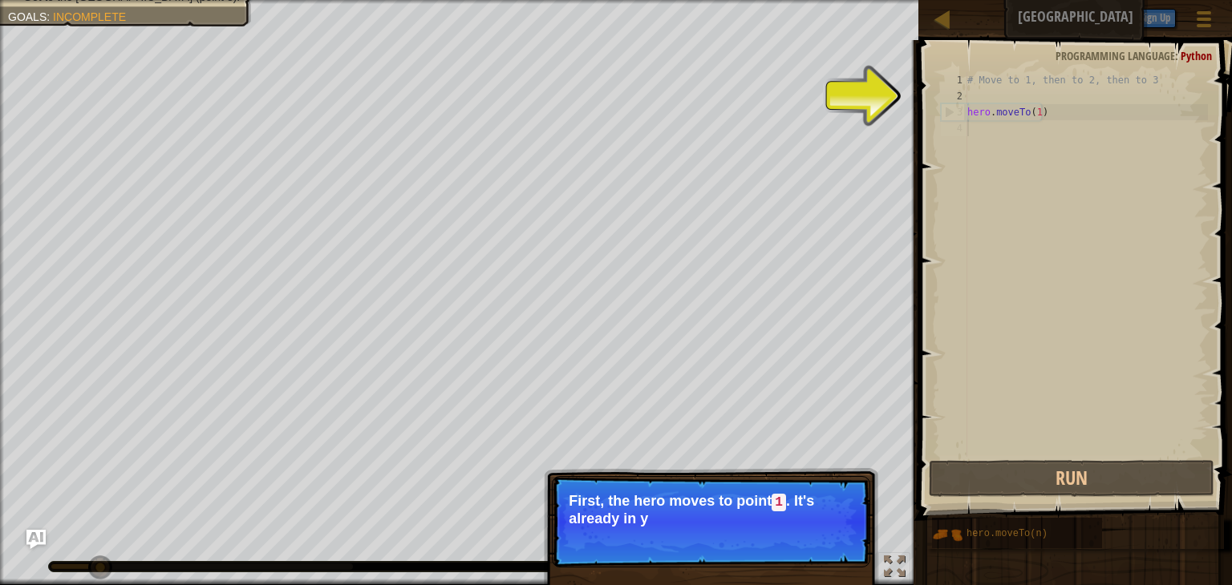
click at [802, 525] on p "First, the hero moves to point 1 . It's already in y" at bounding box center [710, 510] width 285 height 34
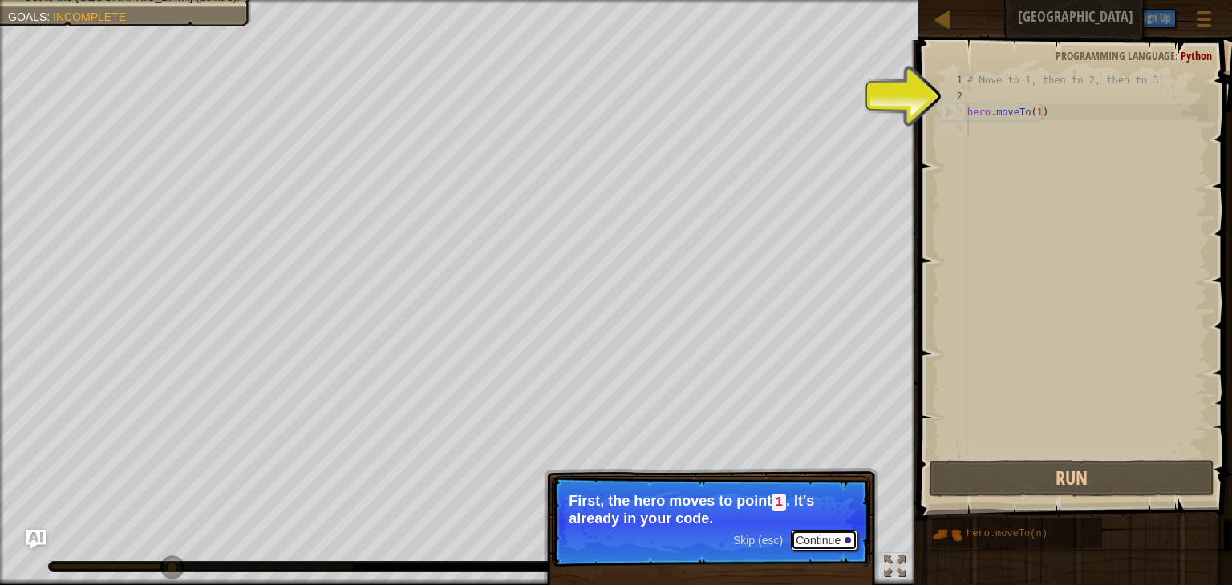
click at [811, 536] on button "Continue" at bounding box center [824, 540] width 67 height 21
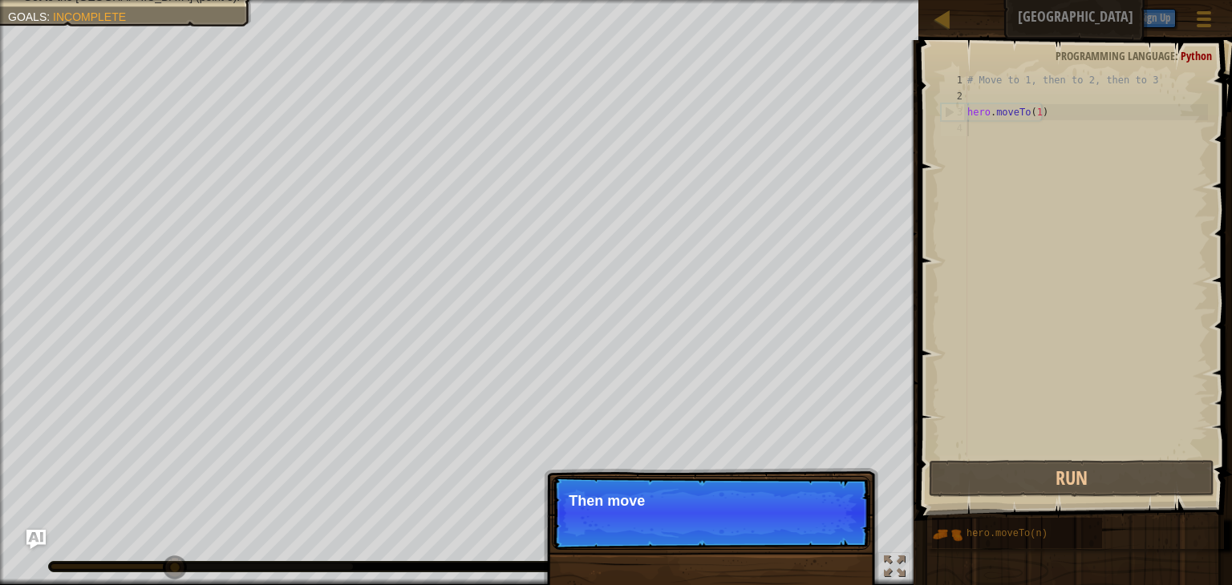
click at [811, 536] on p "Skip (esc) Continue Then move" at bounding box center [711, 513] width 318 height 74
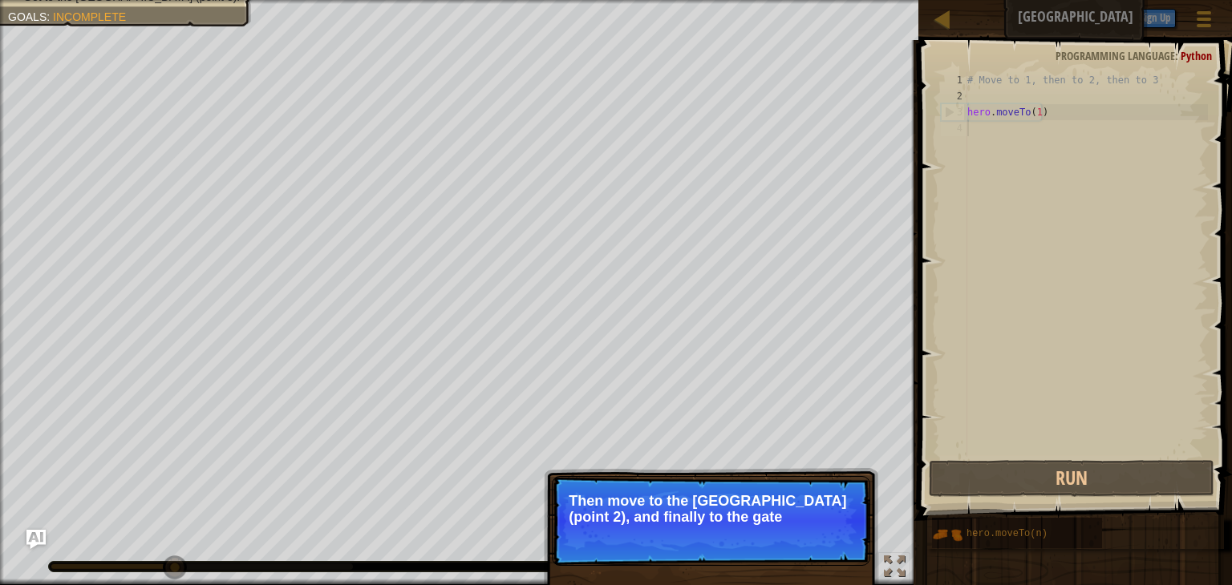
click at [811, 536] on p "Skip (esc) Continue Then move to the [GEOGRAPHIC_DATA] (point 2), and finally t…" at bounding box center [711, 521] width 318 height 90
click at [811, 536] on button "Continue" at bounding box center [824, 538] width 67 height 21
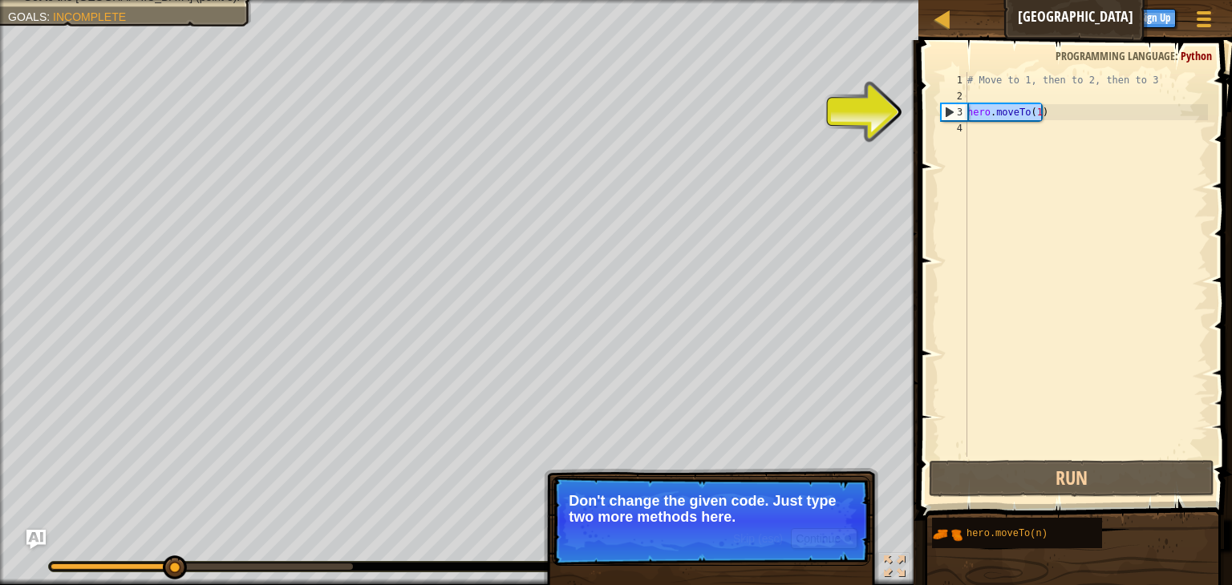
drag, startPoint x: 1042, startPoint y: 112, endPoint x: 967, endPoint y: 113, distance: 75.4
click at [967, 113] on div "1 2 3 4 # Move to 1, then to 2, then to 3 hero . moveTo ( 1 ) ההההההההההההההההה…" at bounding box center [1072, 264] width 270 height 385
type textarea "hero.moveTo(1)"
click at [982, 127] on div "# Move to 1, then to 2, then to 3 hero . moveTo ( 1 )" at bounding box center [1086, 280] width 244 height 417
paste textarea "hero.moveTo(1)"
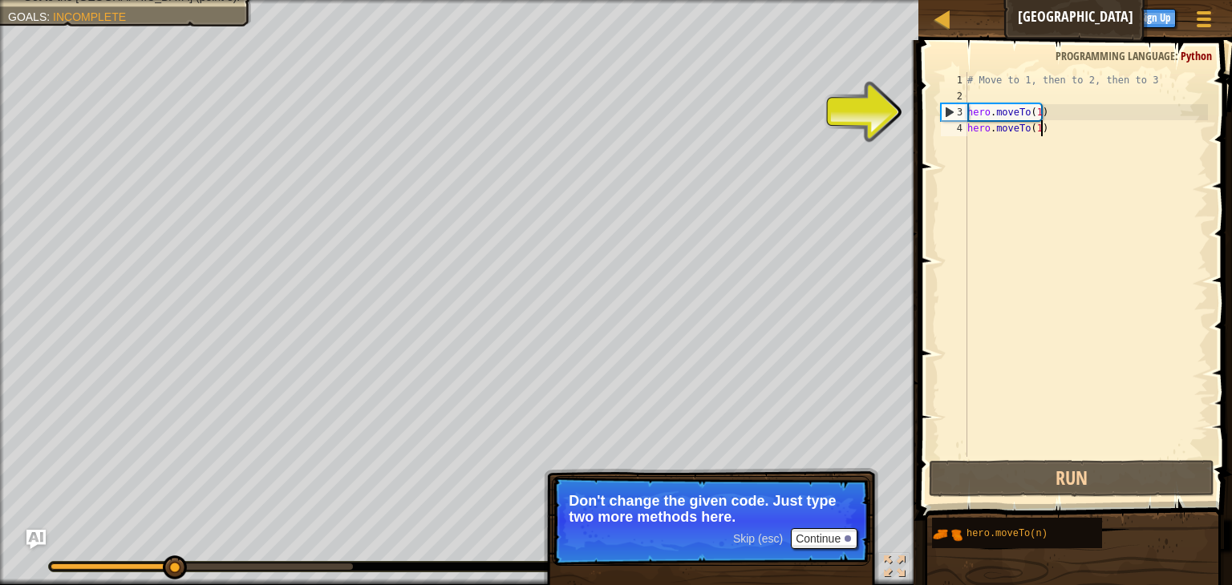
type textarea "hero.moveTo(1)"
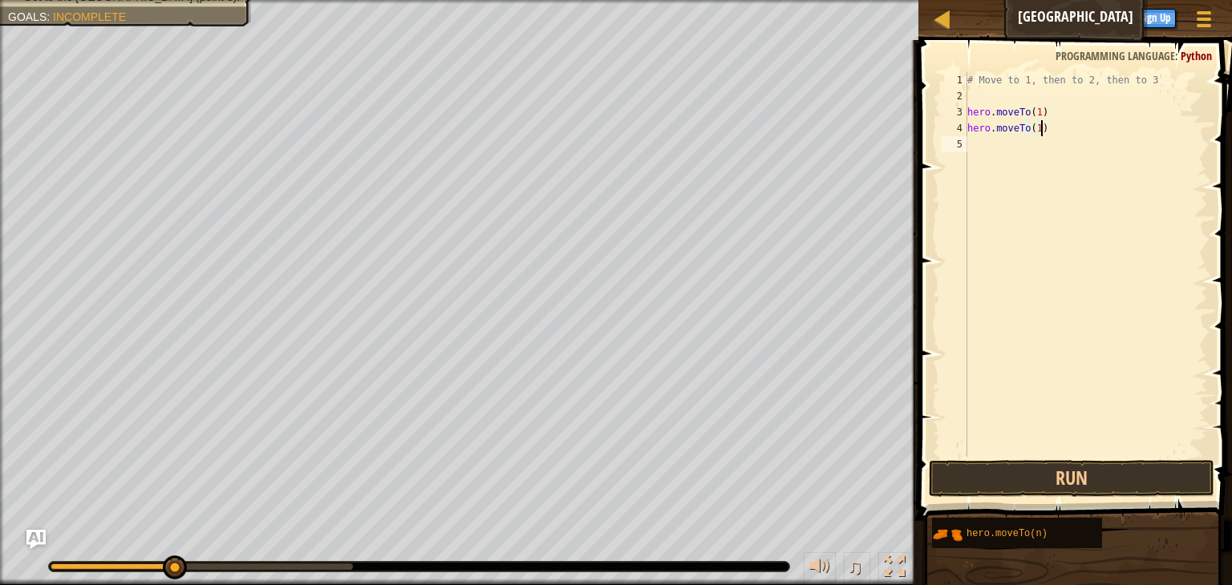
click at [987, 151] on div "# Move to 1, then to 2, then to 3 hero . moveTo ( 1 ) hero . moveTo ( 1 )" at bounding box center [1086, 280] width 244 height 417
paste textarea "hero.moveTo(1)"
drag, startPoint x: 1119, startPoint y: 127, endPoint x: 1040, endPoint y: 127, distance: 79.4
click at [1040, 127] on div "# Move to 1, then to 2, then to 3 hero . moveTo ( 1 ) hero . moveTo ( 1 ) hero …" at bounding box center [1086, 280] width 244 height 417
click at [1035, 127] on div "# Move to 1, then to 2, then to 3 hero . moveTo ( 1 ) hero . moveTo ( 1 ) hero …" at bounding box center [1086, 280] width 244 height 417
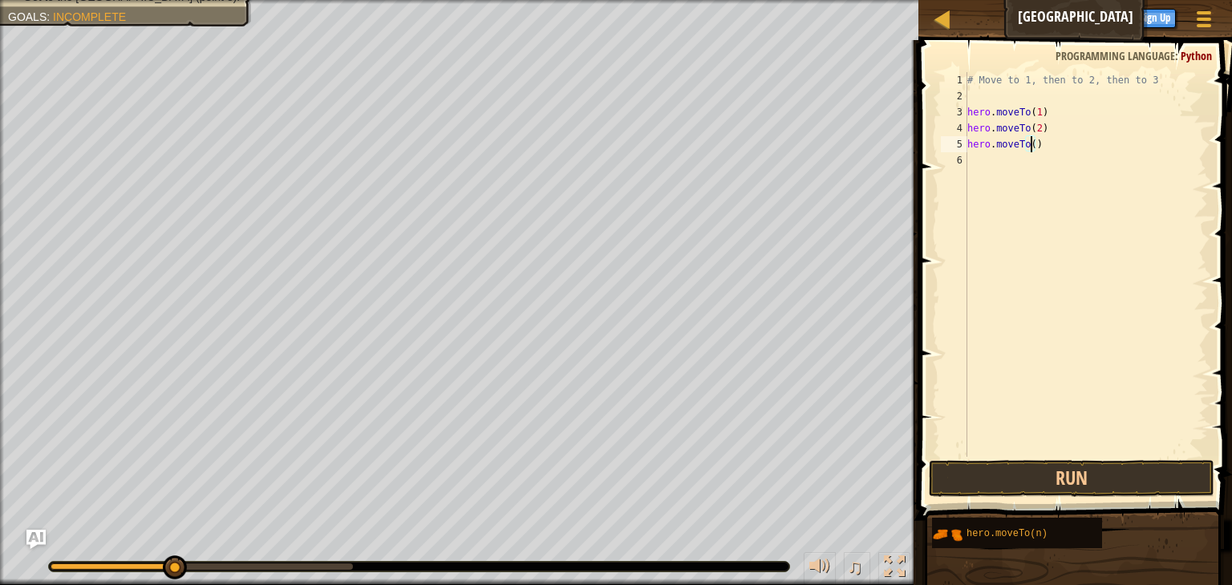
scroll to position [7, 5]
type textarea "hero.moveTo(3)"
click at [1055, 491] on button "Run" at bounding box center [1070, 478] width 285 height 37
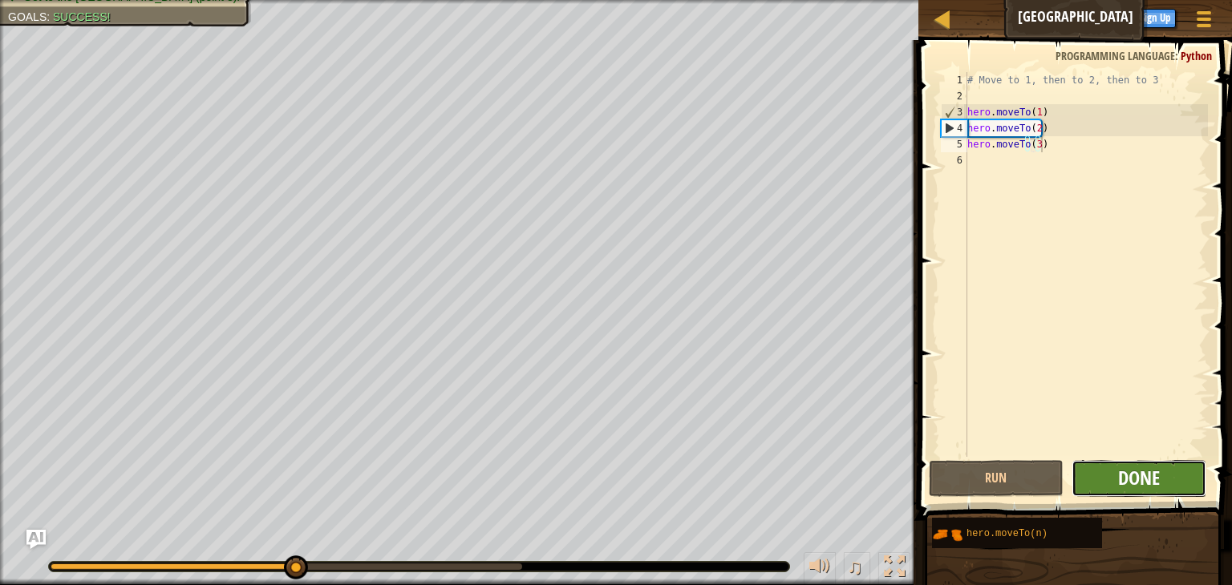
click at [1122, 480] on span "Done" at bounding box center [1139, 478] width 42 height 26
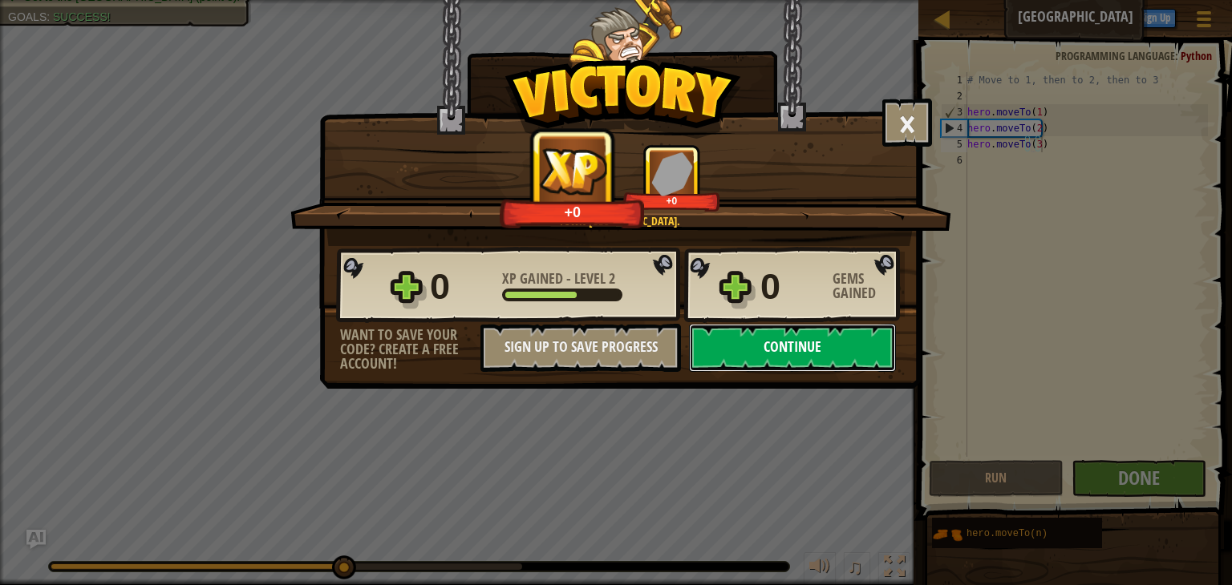
click at [811, 366] on button "Continue" at bounding box center [792, 348] width 207 height 48
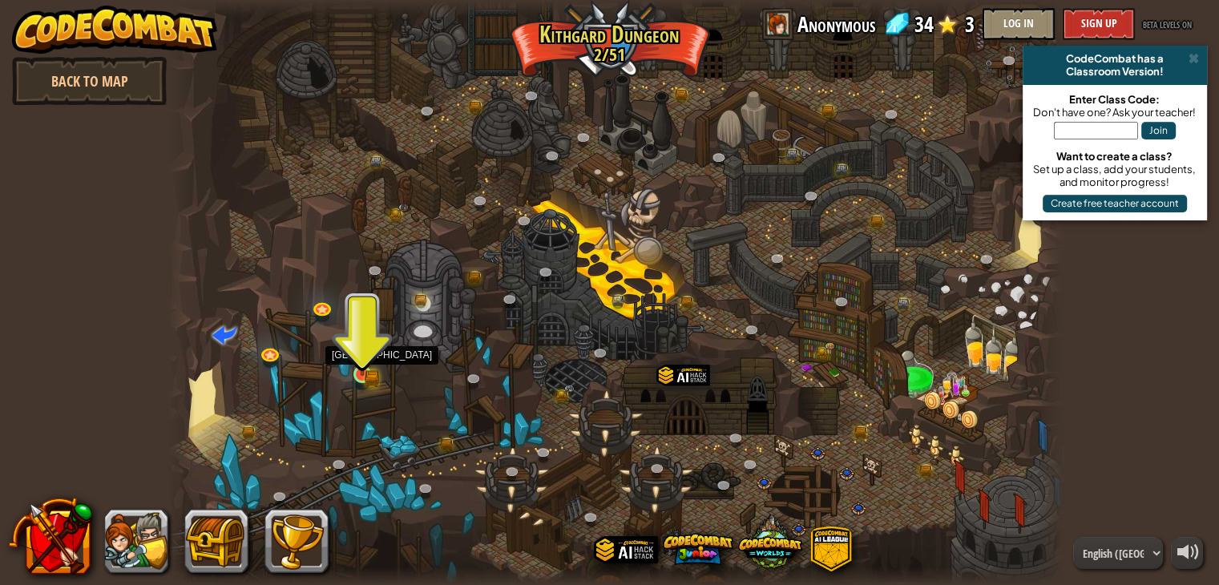
click at [370, 364] on img at bounding box center [362, 351] width 22 height 49
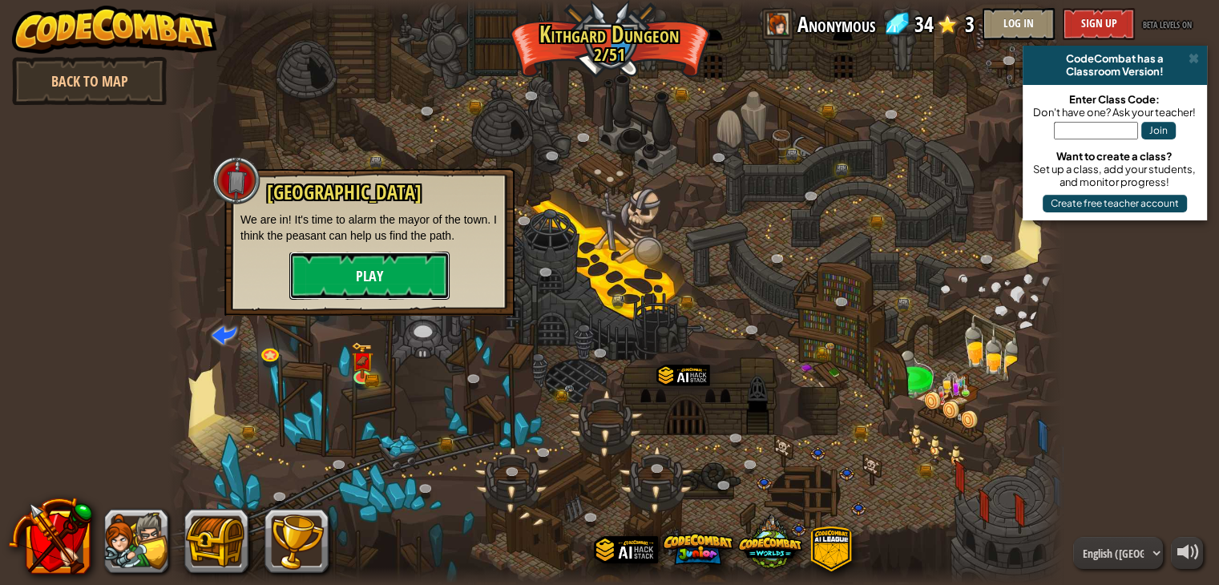
click at [439, 266] on button "Play" at bounding box center [369, 276] width 160 height 48
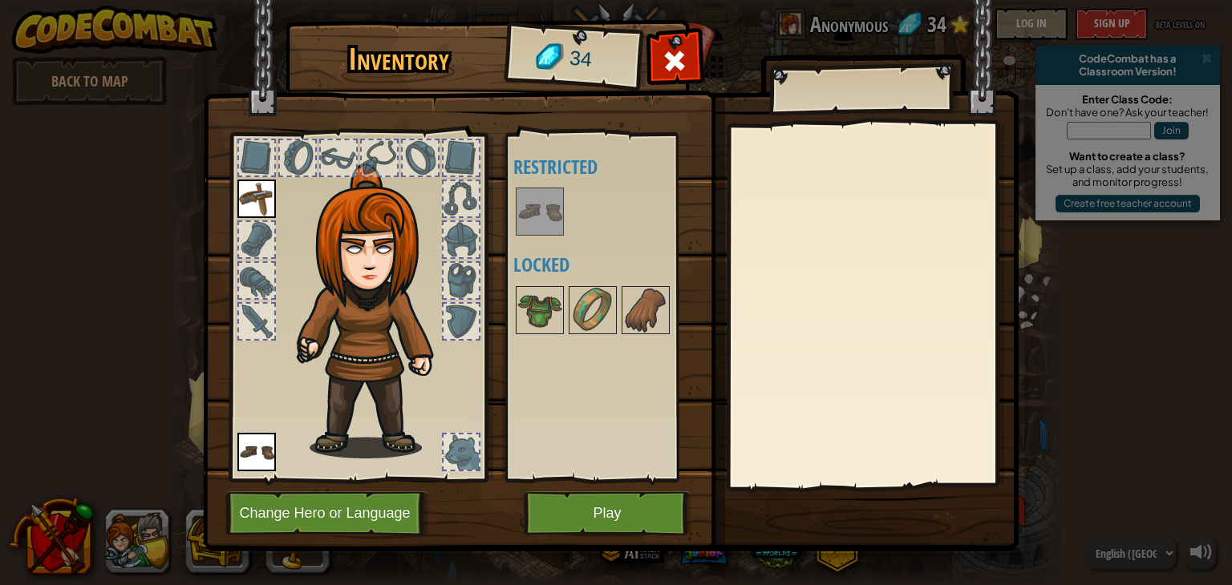
click at [542, 199] on img at bounding box center [539, 211] width 45 height 45
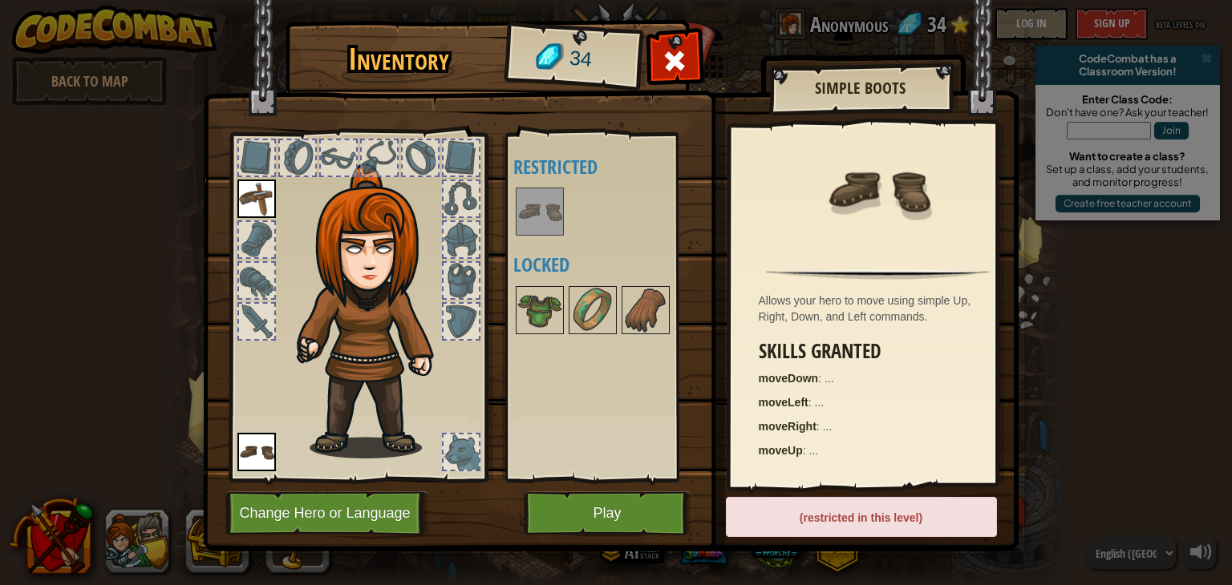
click at [542, 199] on img at bounding box center [539, 211] width 45 height 45
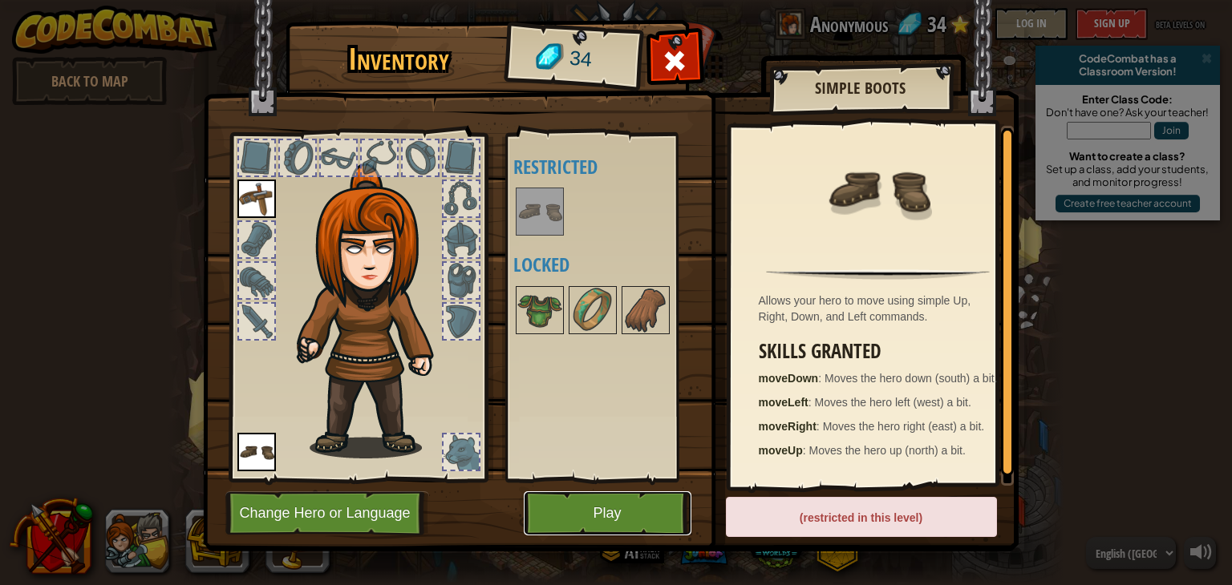
click at [664, 495] on button "Play" at bounding box center [608, 513] width 168 height 44
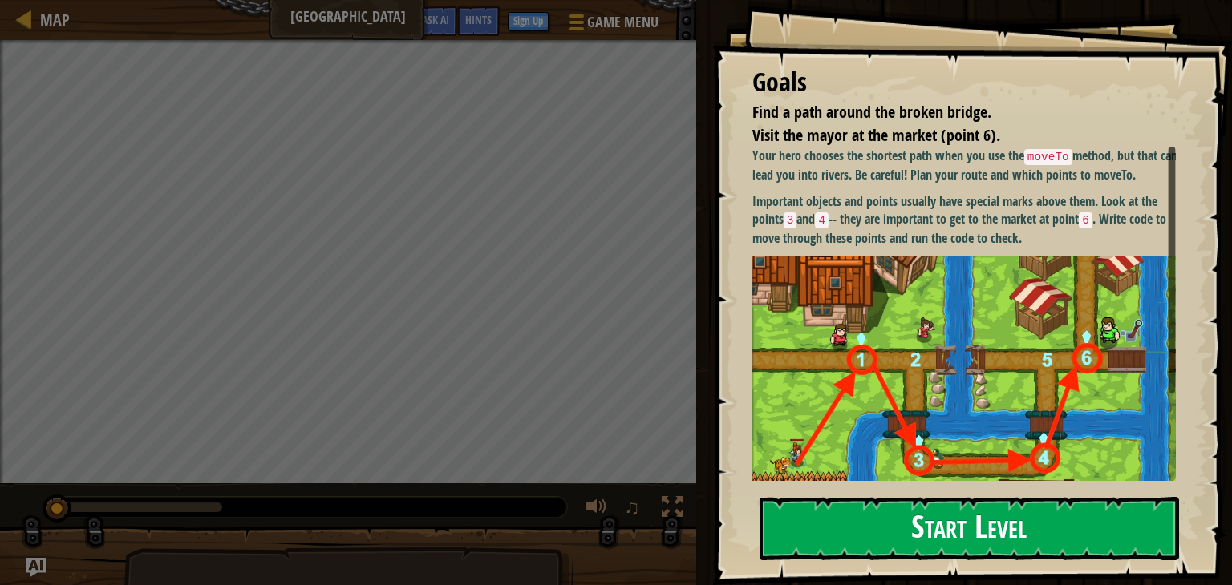
click at [846, 267] on img at bounding box center [969, 391] width 435 height 271
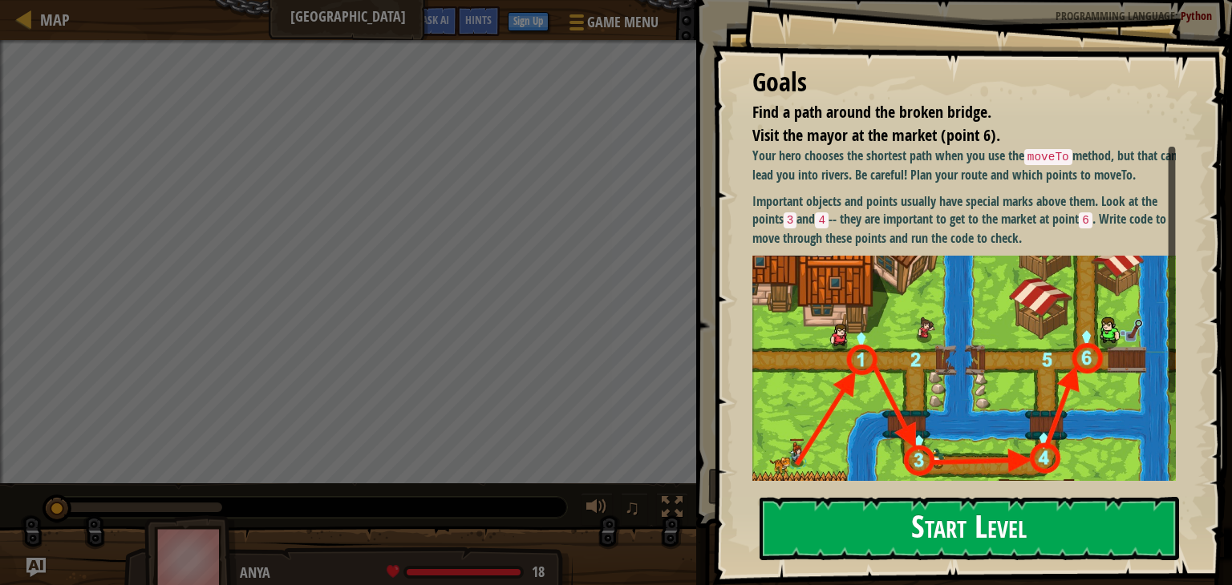
click at [863, 543] on button "Start Level" at bounding box center [968, 528] width 419 height 63
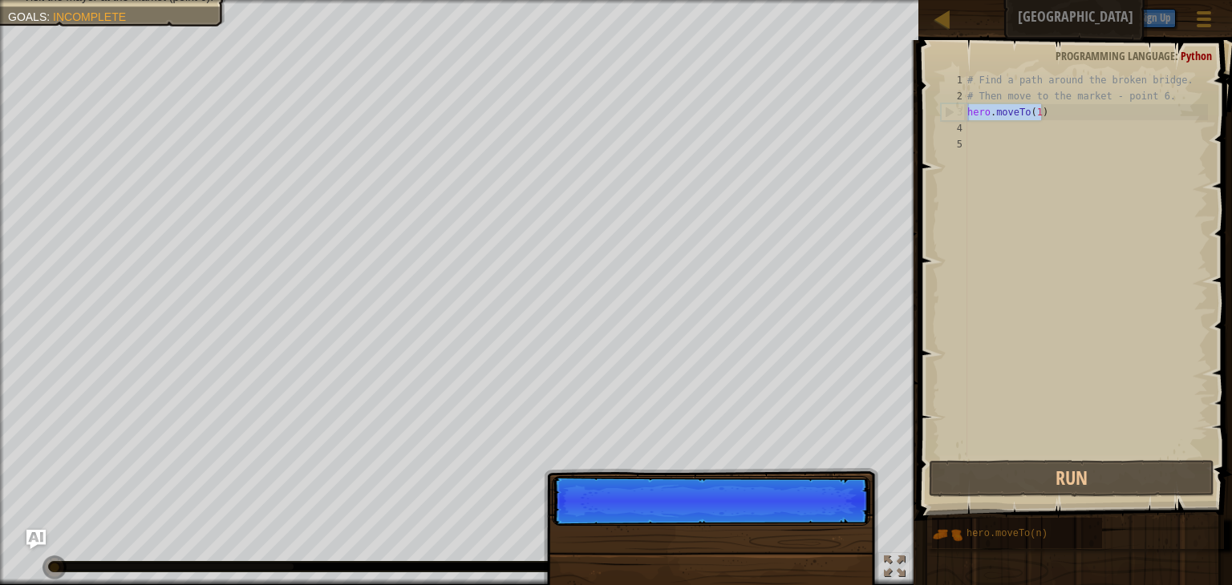
drag, startPoint x: 1052, startPoint y: 115, endPoint x: 966, endPoint y: 111, distance: 85.9
click at [966, 111] on div "1 2 3 4 5 # Find a path around the broken bridge. # Then move to the market - p…" at bounding box center [1072, 264] width 270 height 385
type textarea "hero.moveTo(1)"
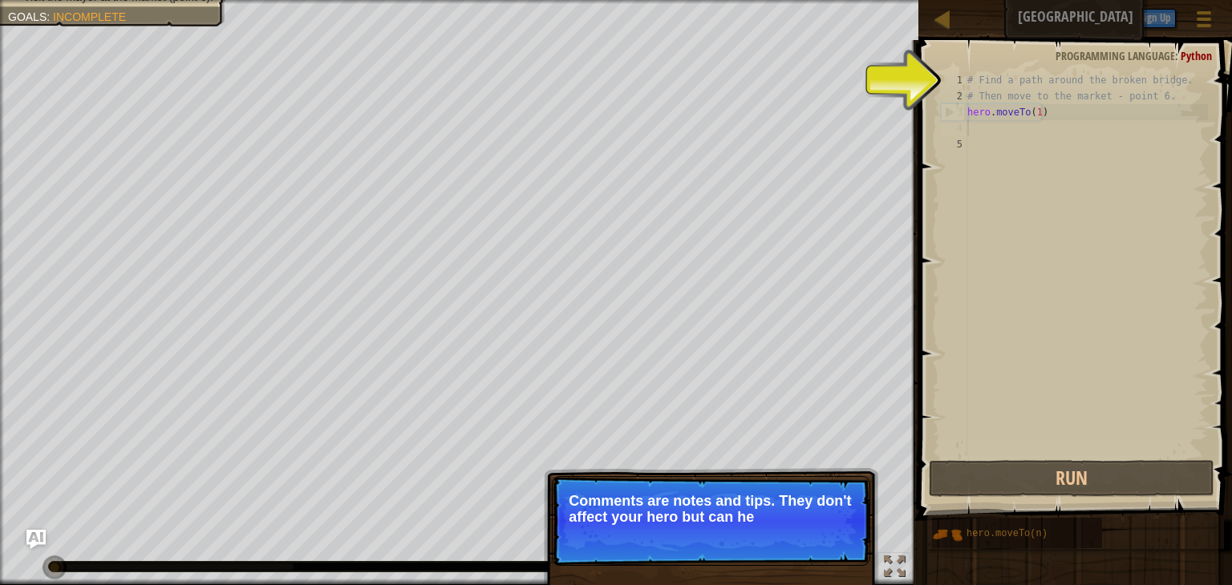
click at [983, 125] on div "# Find a path around the broken bridge. # Then move to the market - point 6. he…" at bounding box center [1086, 280] width 244 height 417
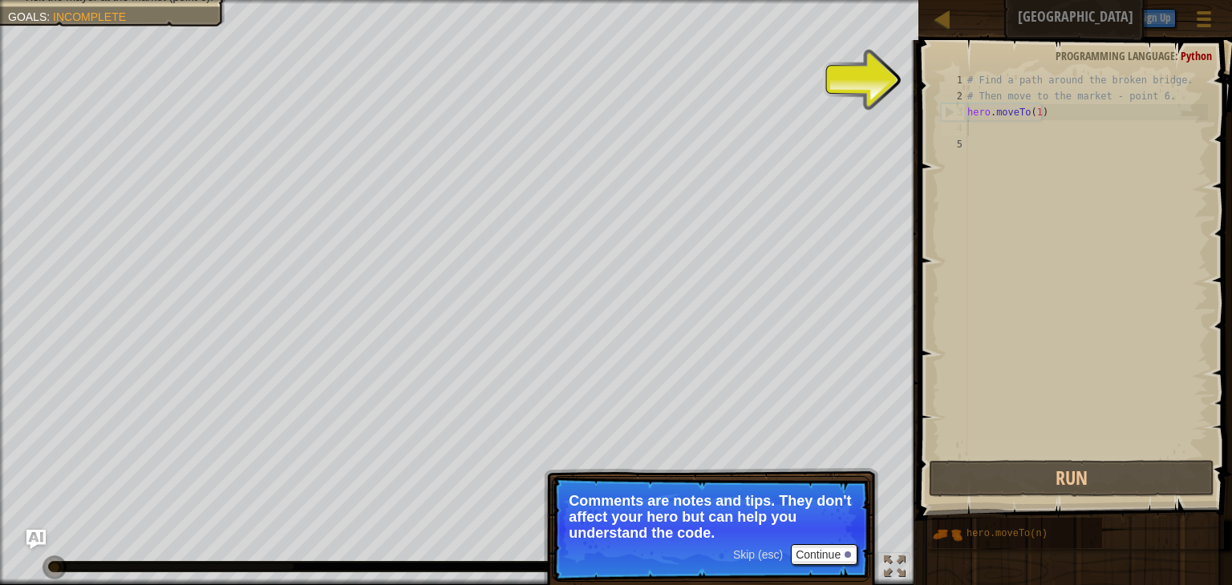
click at [983, 125] on div "# Find a path around the broken bridge. # Then move to the market - point 6. he…" at bounding box center [1086, 280] width 244 height 417
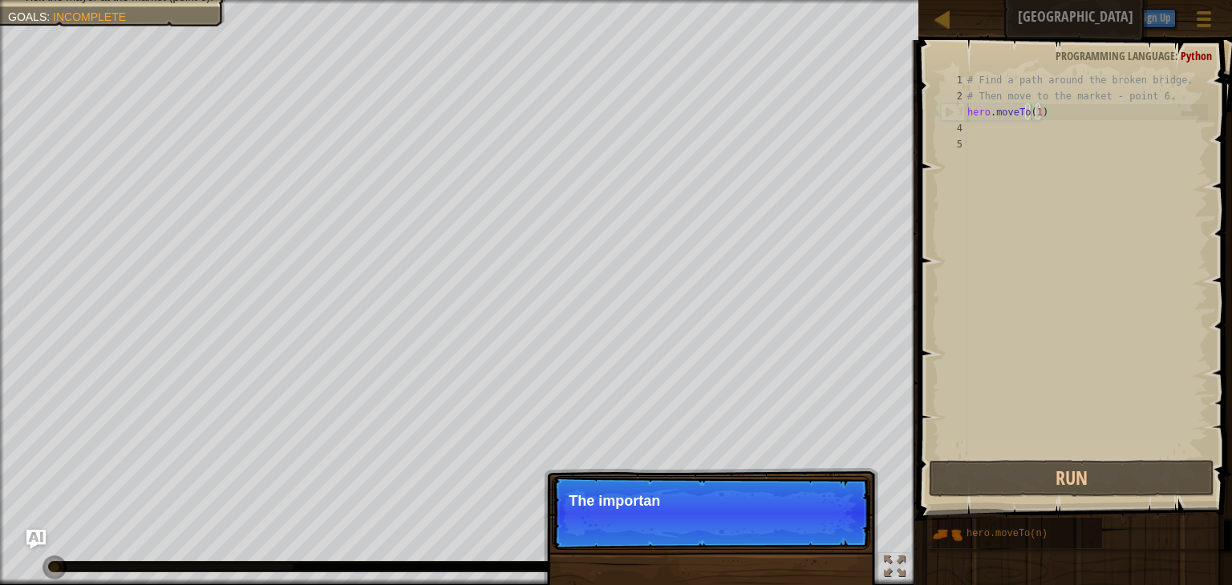
click at [1029, 111] on div "# Find a path around the broken bridge. # Then move to the market - point 6. he…" at bounding box center [1086, 280] width 244 height 417
type textarea "hero.moveTo(1)"
click at [1004, 132] on div "# Find a path around the broken bridge. # Then move to the market - point 6. he…" at bounding box center [1086, 280] width 244 height 417
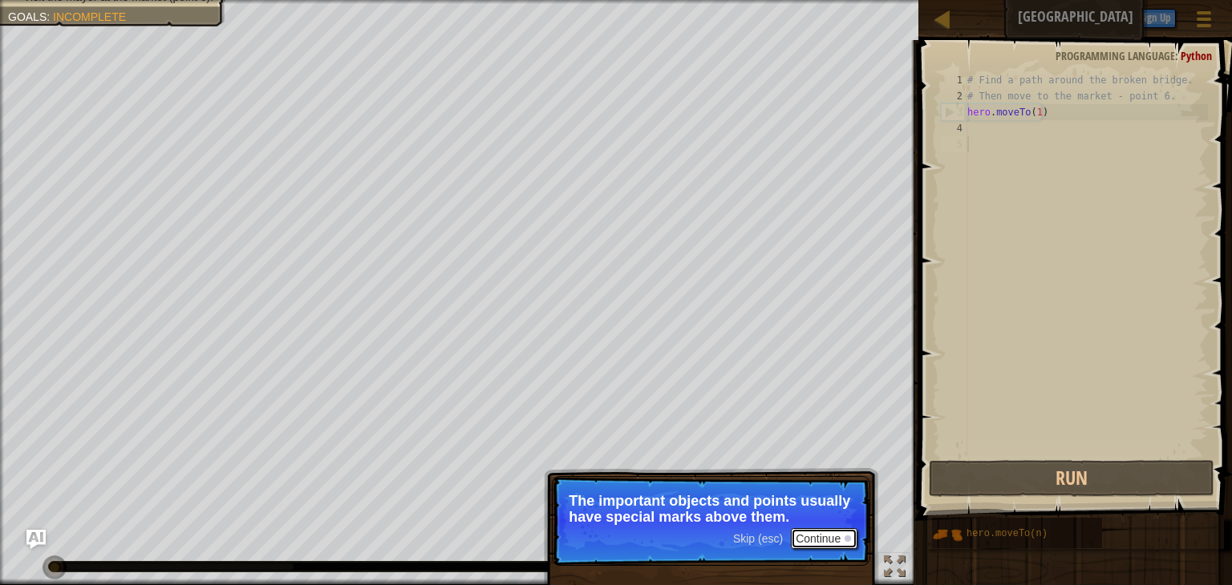
click at [820, 541] on button "Continue" at bounding box center [824, 538] width 67 height 21
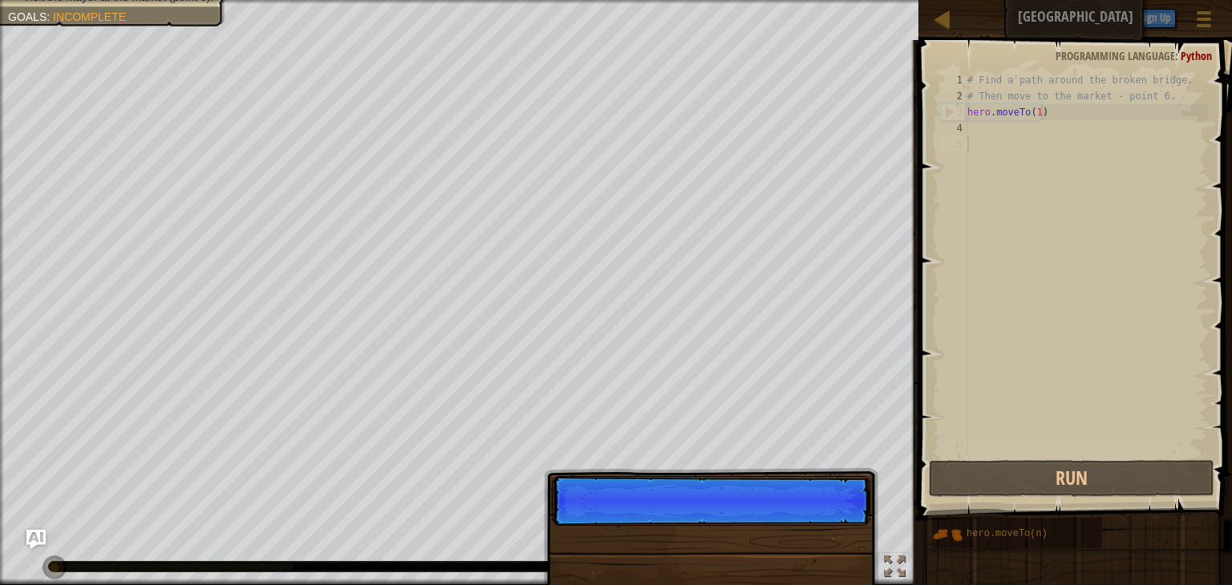
scroll to position [7, 0]
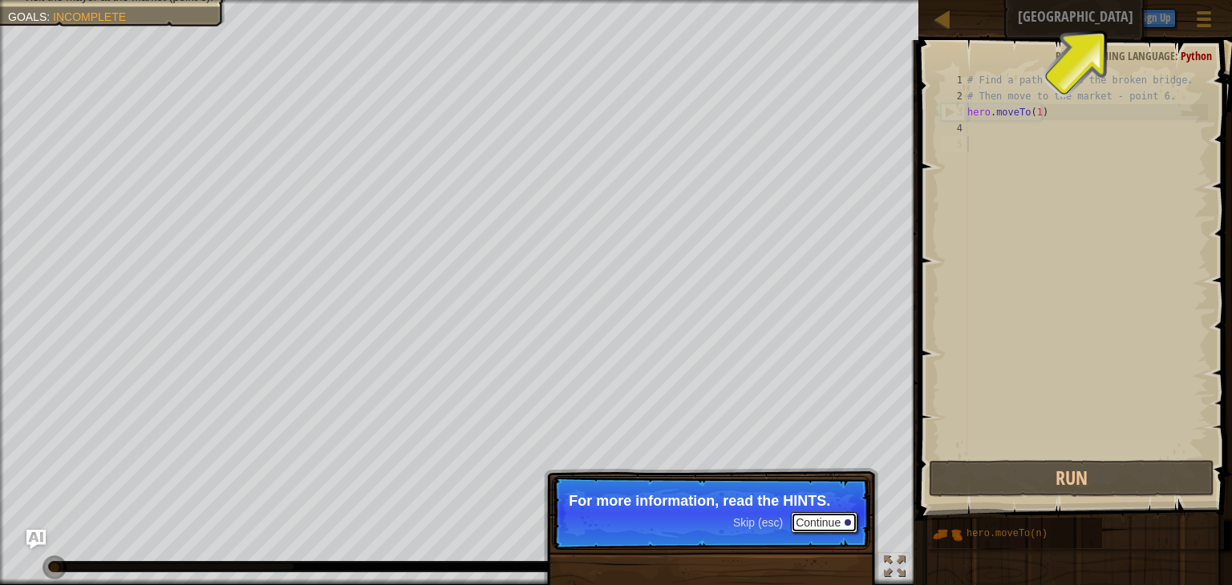
click at [834, 532] on button "Continue" at bounding box center [824, 522] width 67 height 21
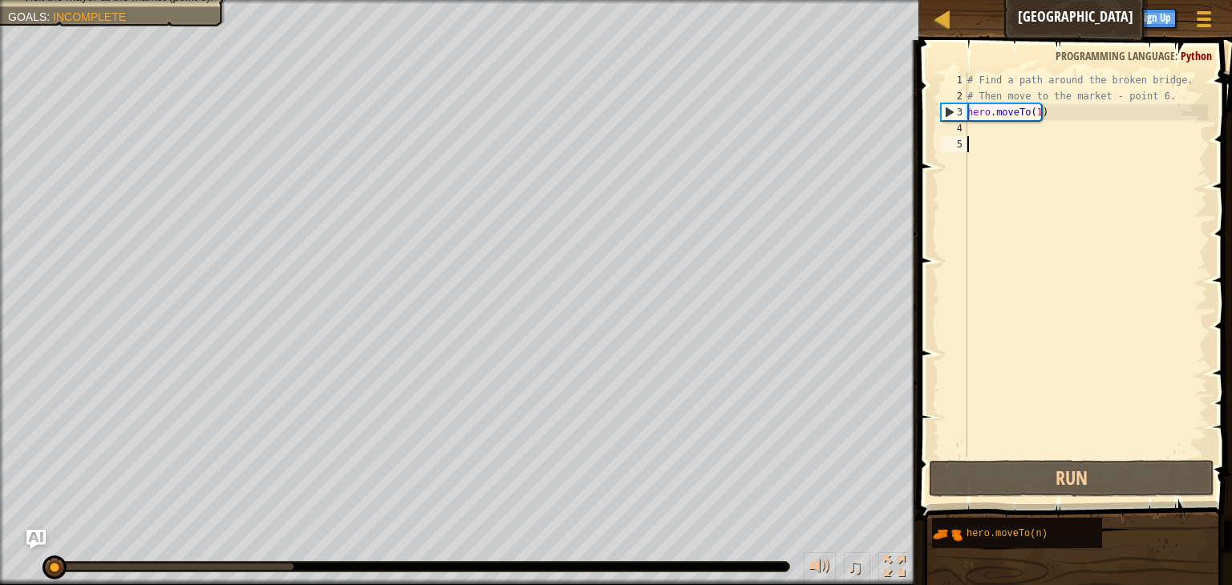
click at [997, 123] on div "# Find a path around the broken bridge. # Then move to the market - point 6. he…" at bounding box center [1086, 280] width 244 height 417
paste textarea "hero.moveTo(1)"
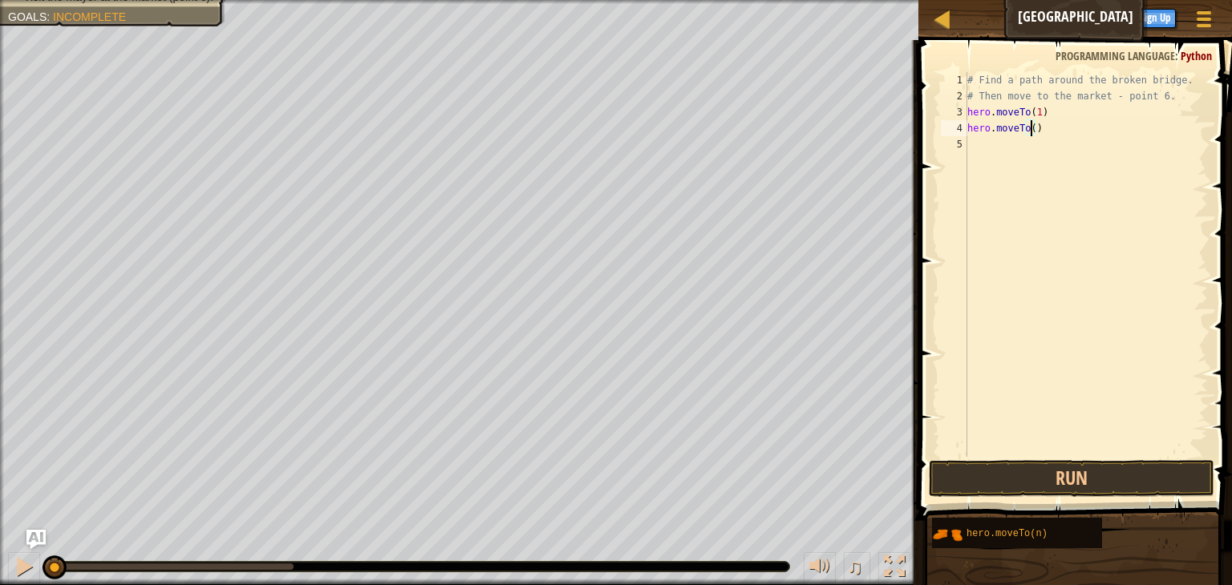
type textarea "hero.moveTo(3)"
paste textarea "hero.moveTo(1)"
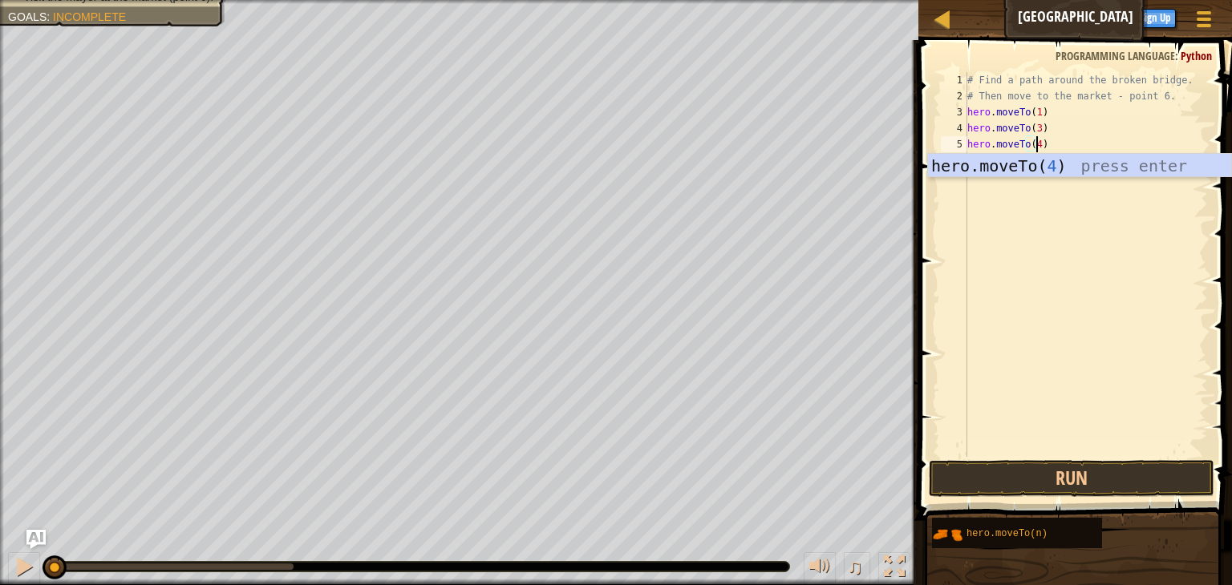
scroll to position [7, 5]
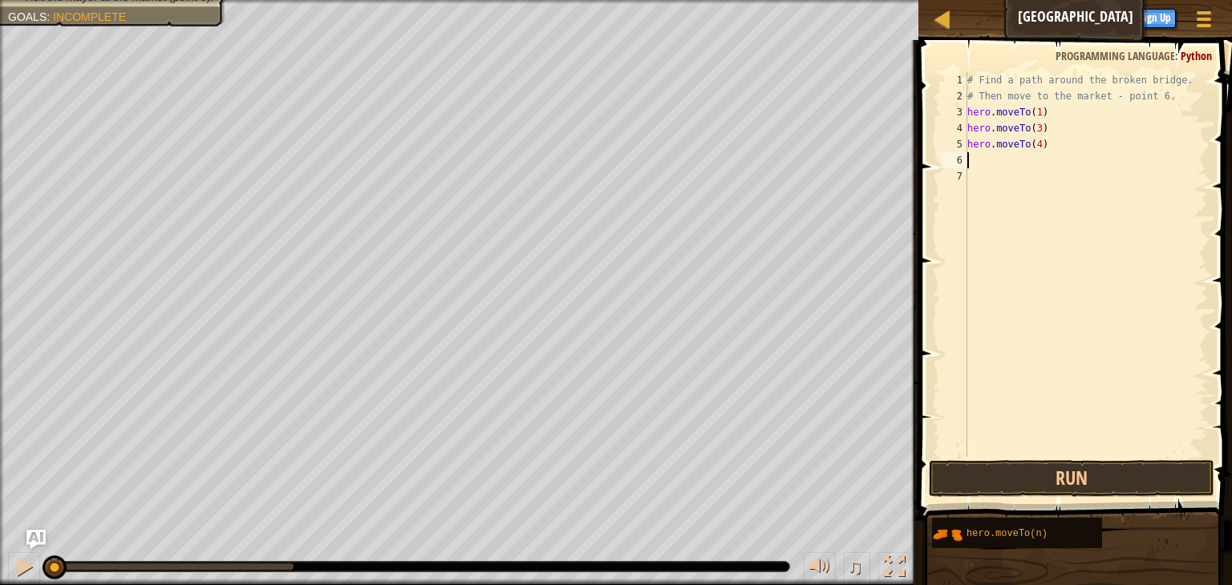
paste textarea "1"
type textarea "hero.moveTo(6)"
click at [1070, 471] on button "Run" at bounding box center [1070, 478] width 285 height 37
